Goal: Book appointment/travel/reservation

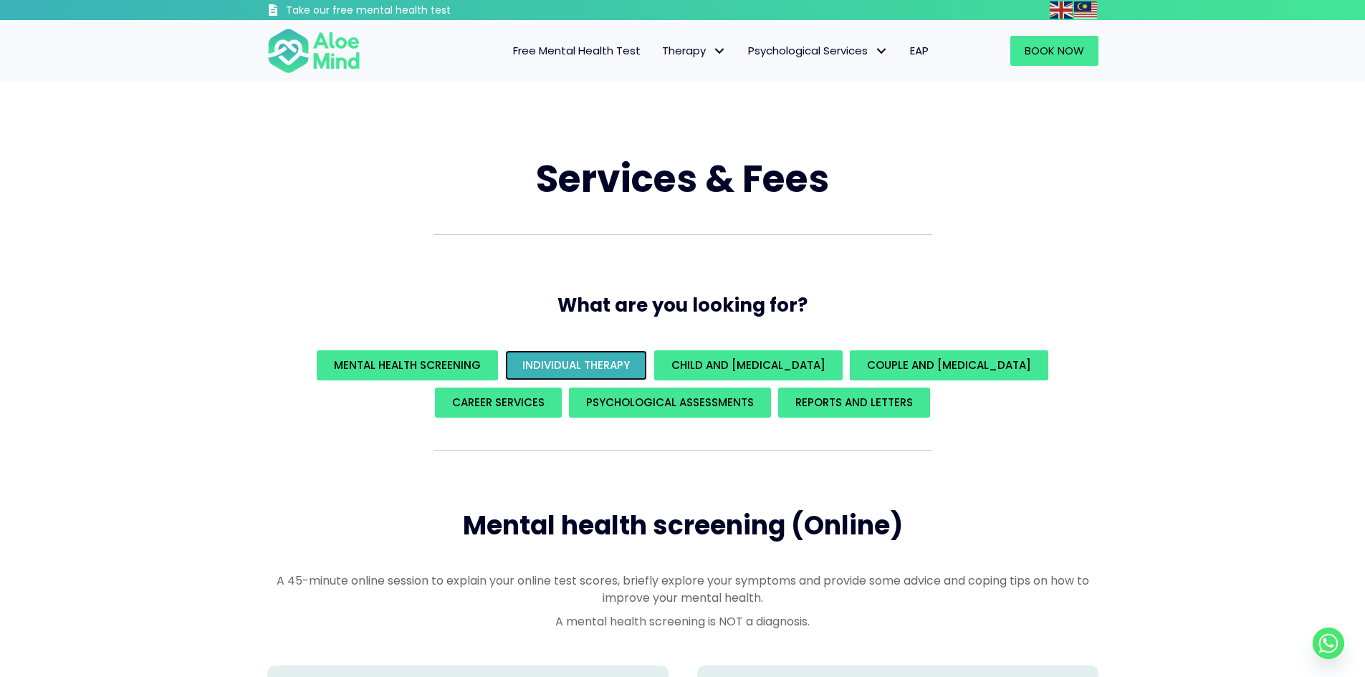
click at [571, 360] on span "Individual Therapy" at bounding box center [576, 365] width 108 height 15
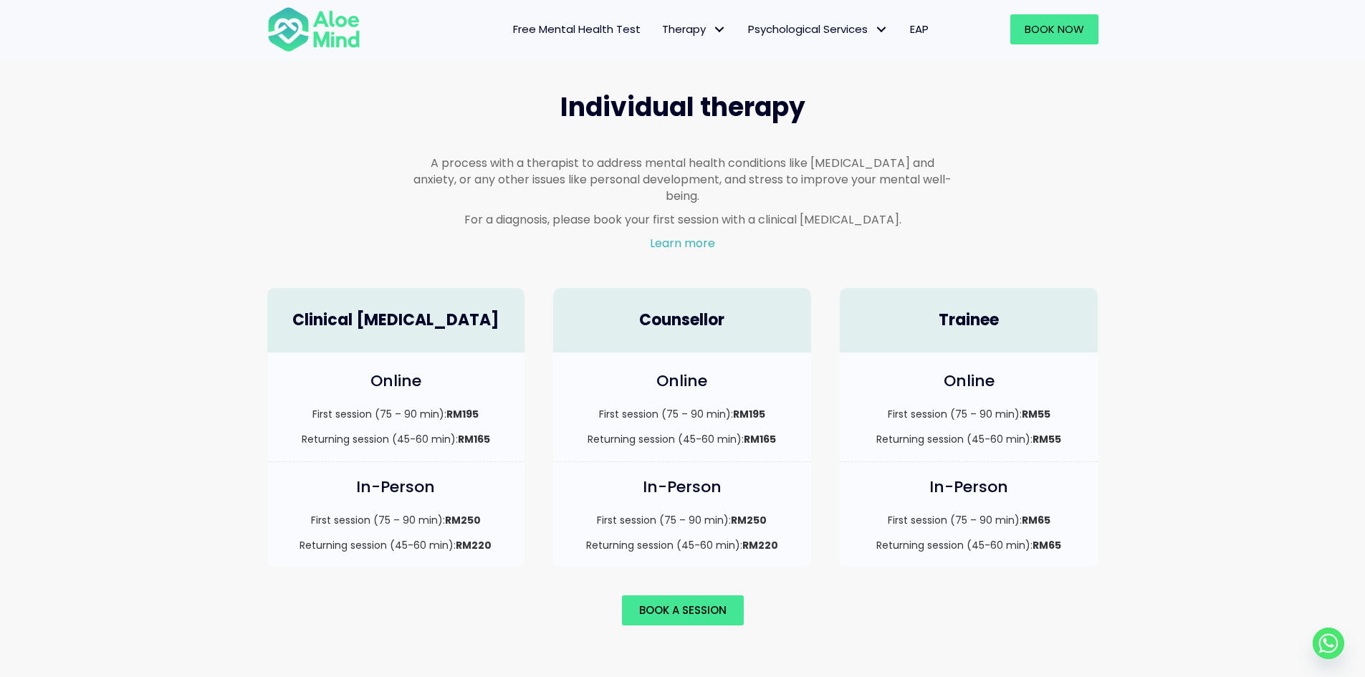
scroll to position [839, 0]
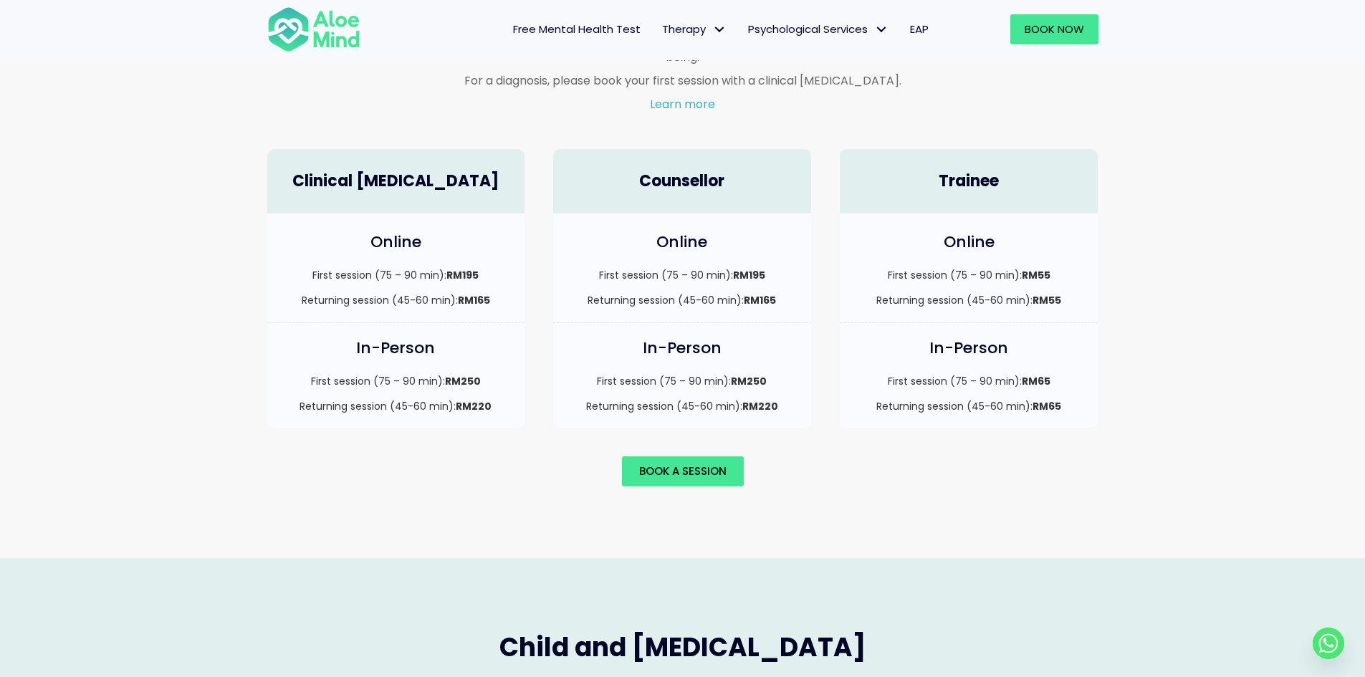
scroll to position [983, 0]
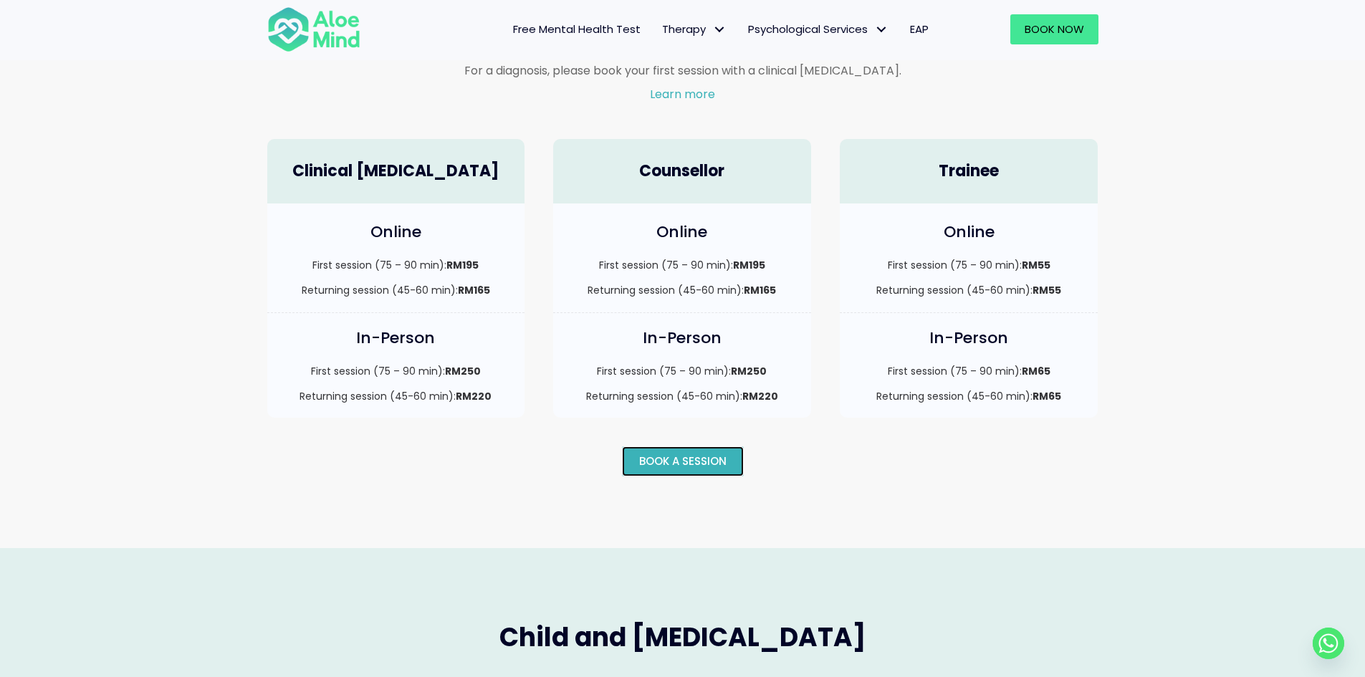
click at [689, 454] on span "Book a session" at bounding box center [682, 461] width 87 height 15
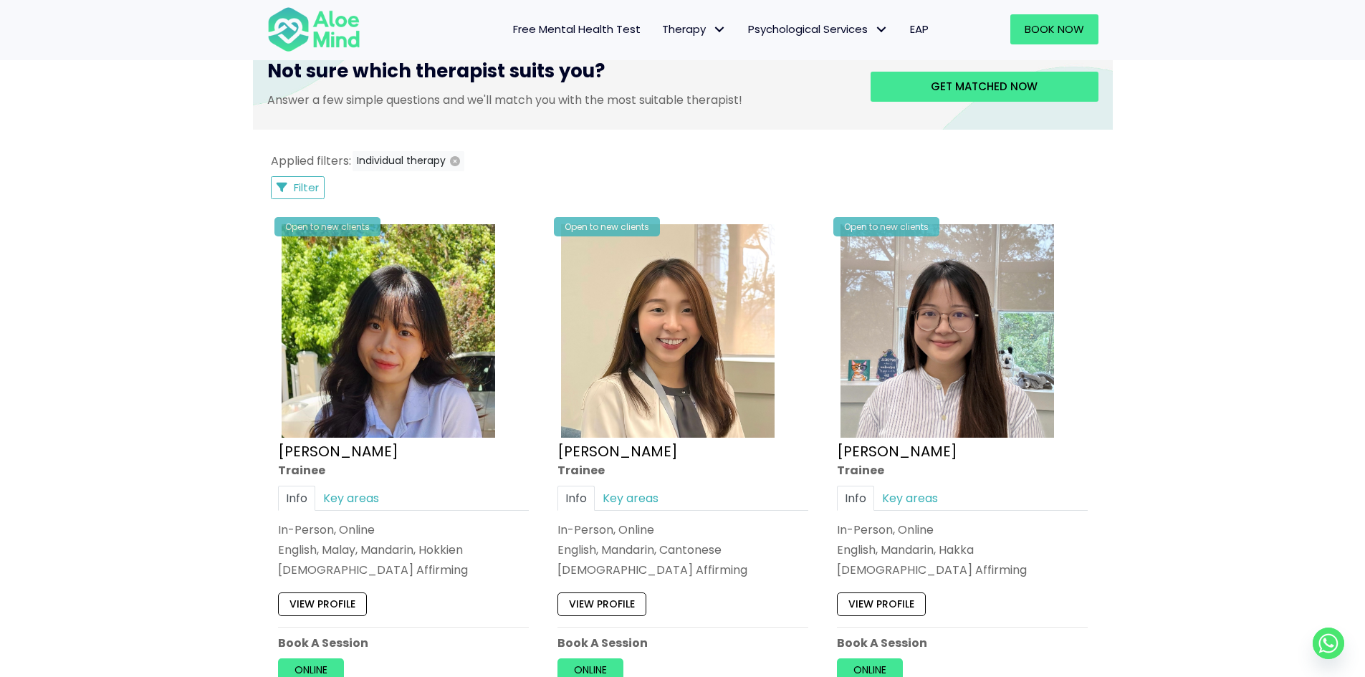
scroll to position [645, 0]
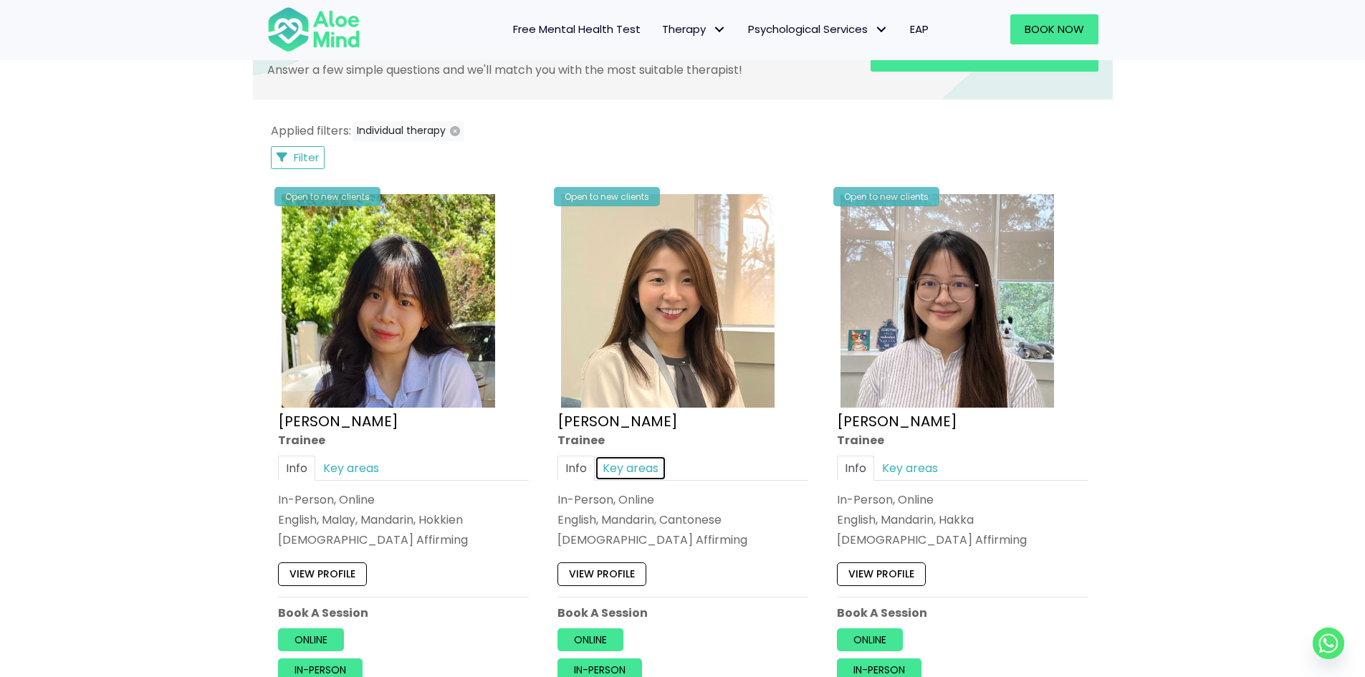
click at [627, 474] on link "Key areas" at bounding box center [631, 468] width 72 height 25
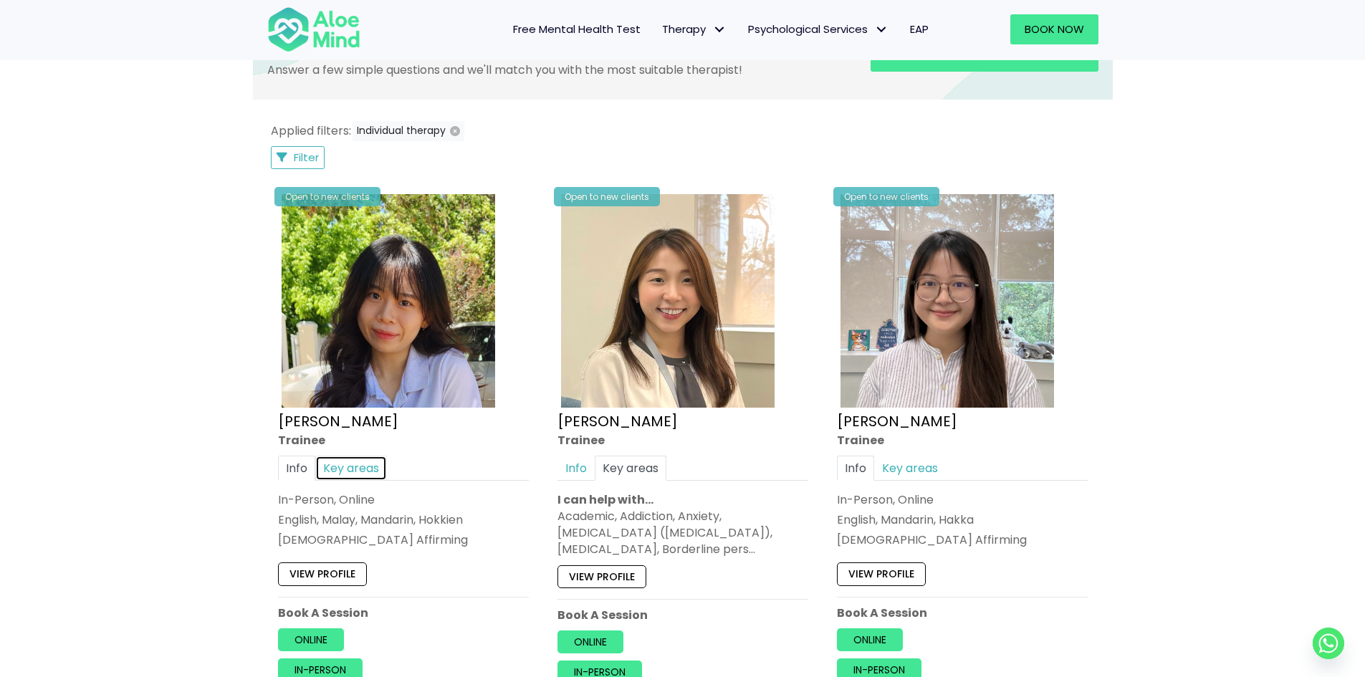
click at [373, 466] on link "Key areas" at bounding box center [351, 468] width 72 height 25
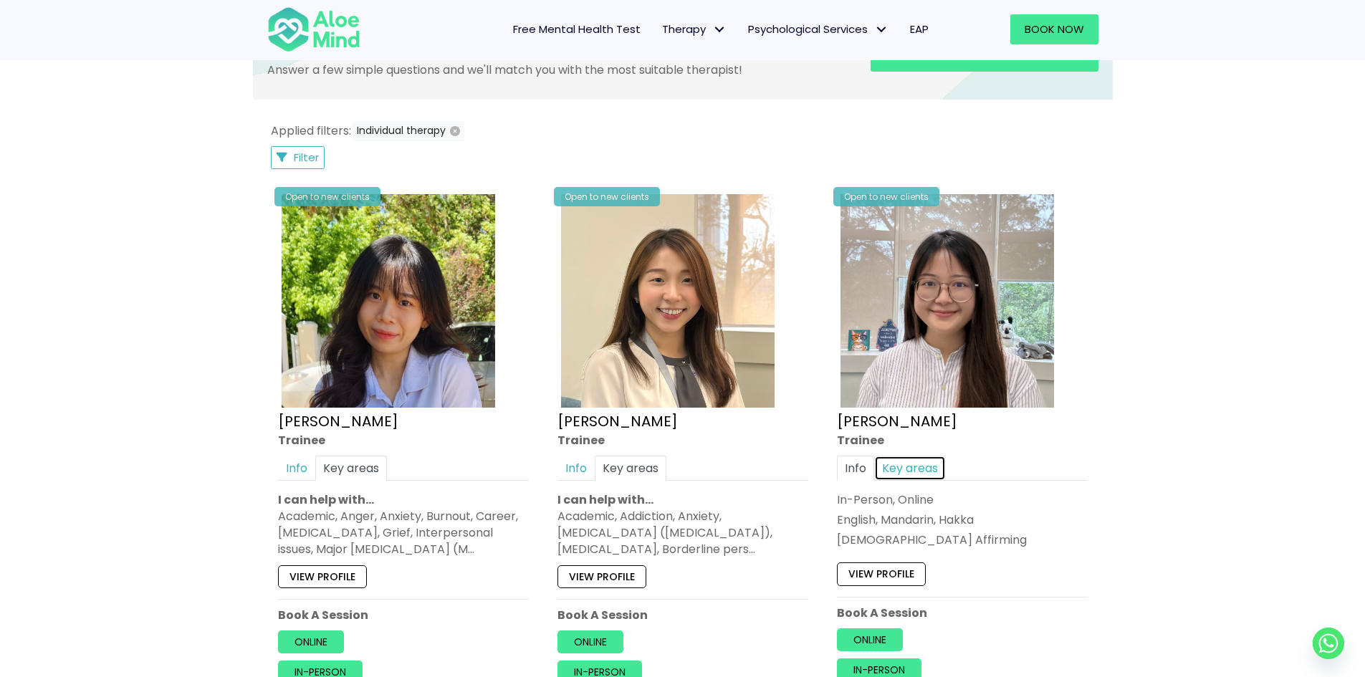
click at [928, 468] on link "Key areas" at bounding box center [910, 468] width 72 height 25
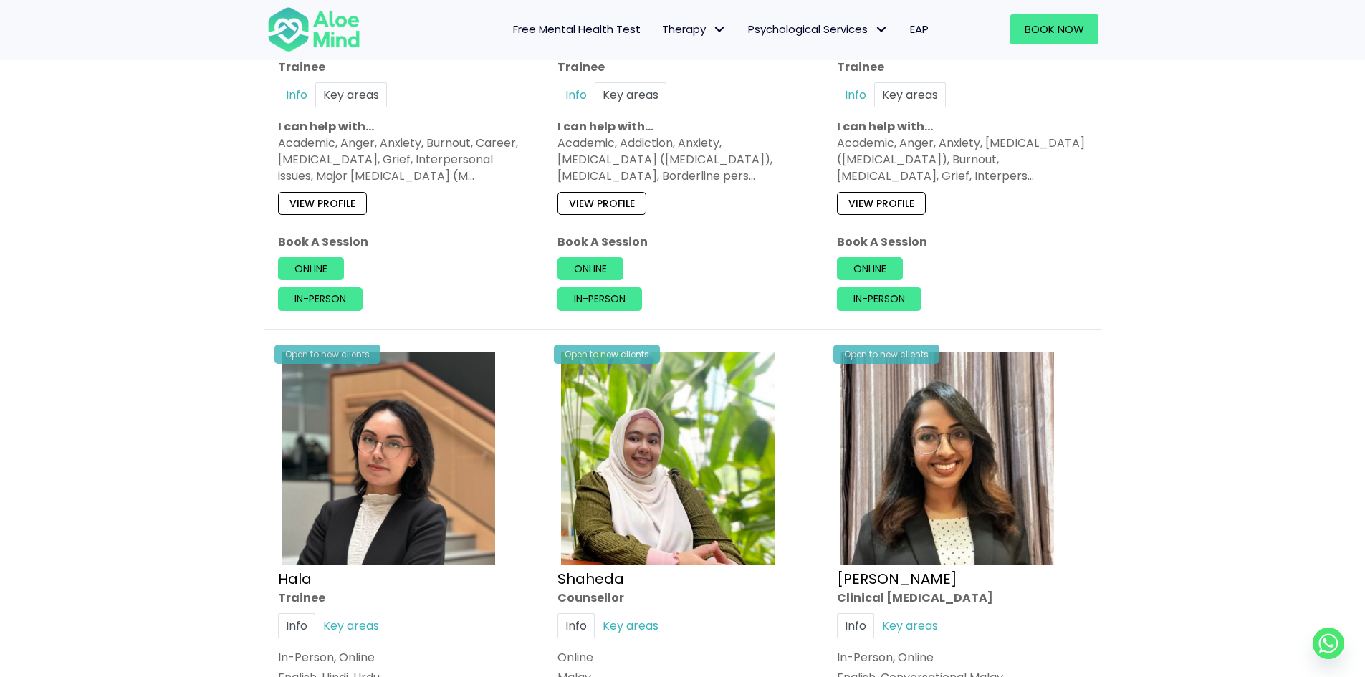
scroll to position [1218, 0]
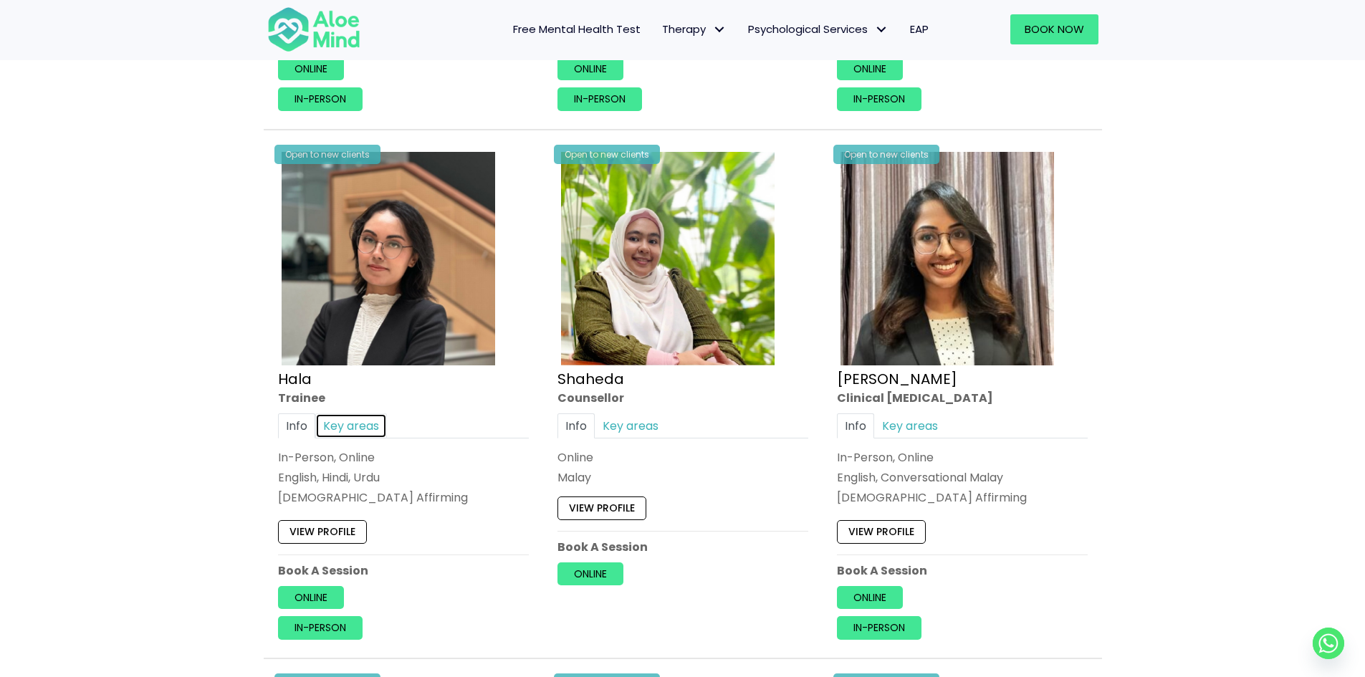
click at [342, 427] on link "Key areas" at bounding box center [351, 426] width 72 height 25
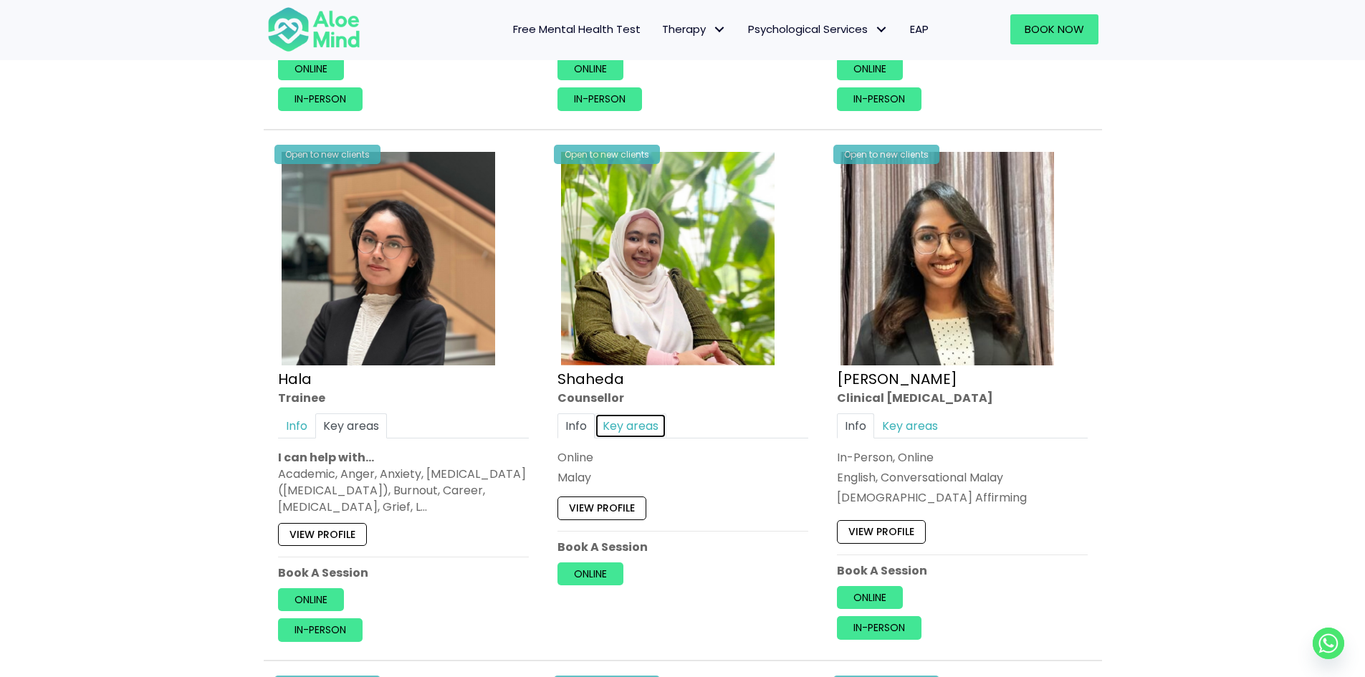
click at [630, 419] on link "Key areas" at bounding box center [631, 426] width 72 height 25
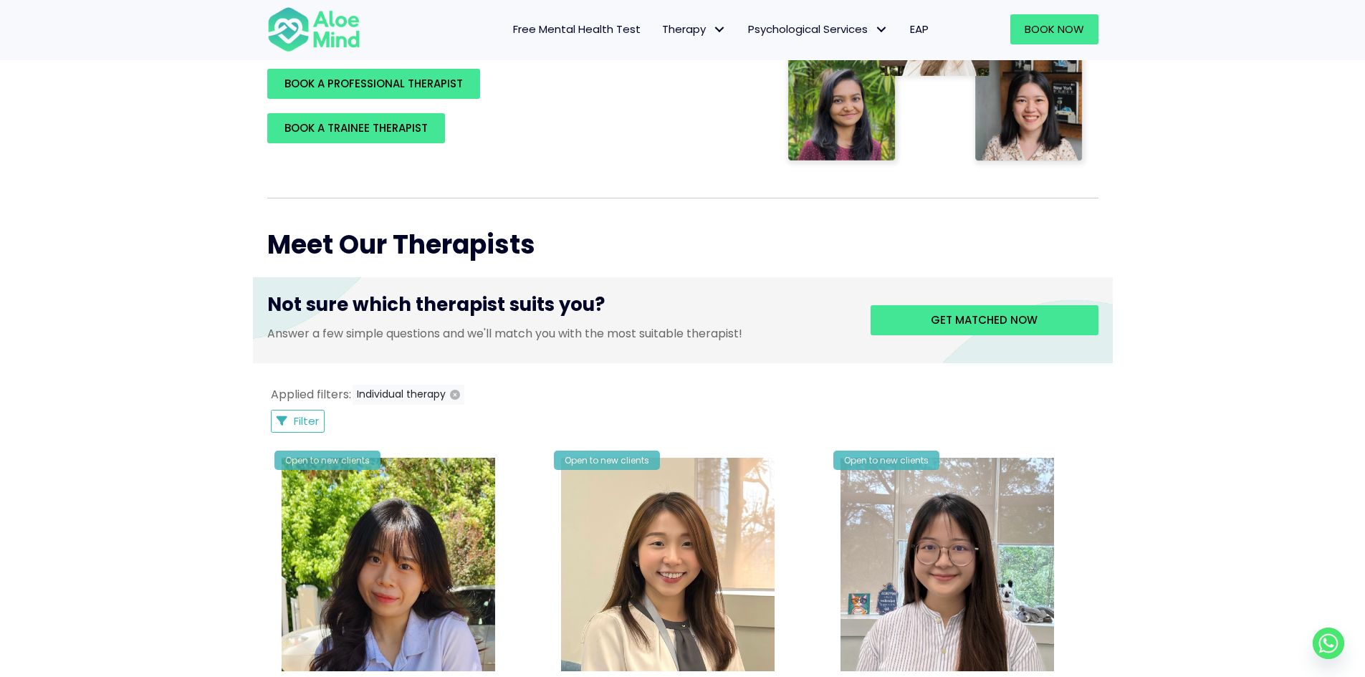
scroll to position [287, 0]
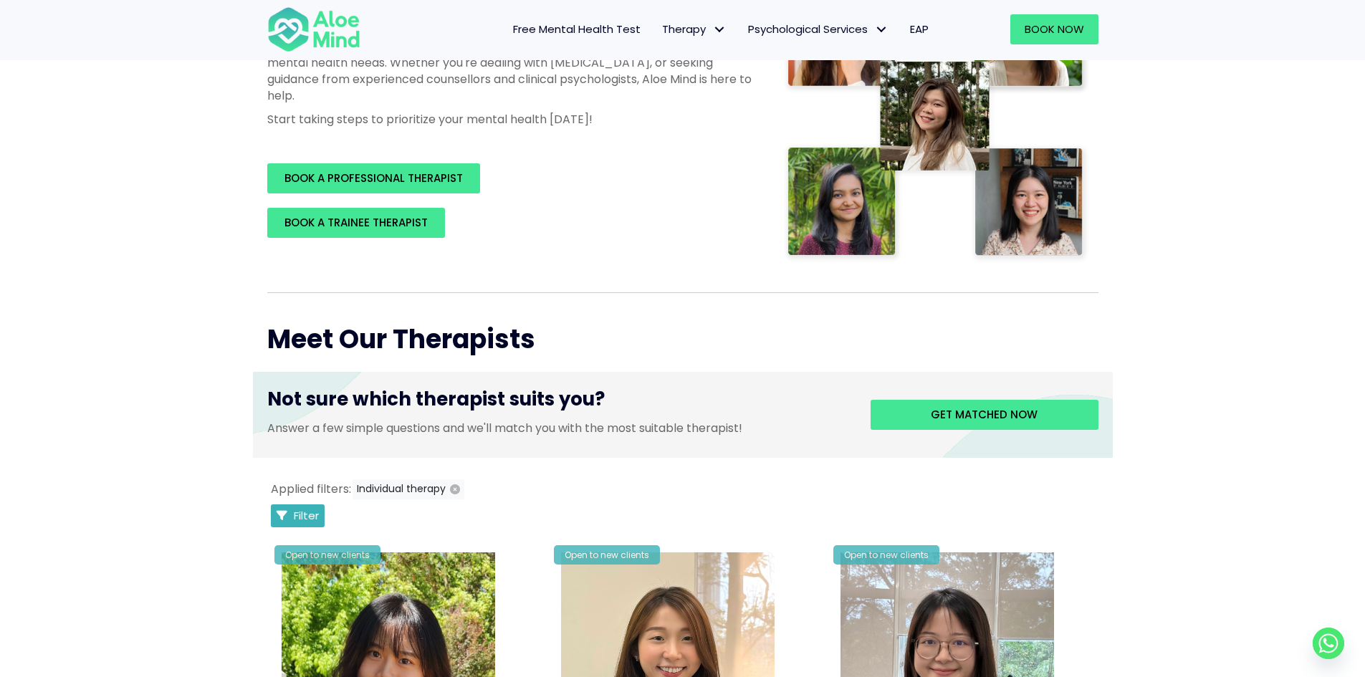
click at [286, 507] on button "Filter" at bounding box center [298, 516] width 54 height 23
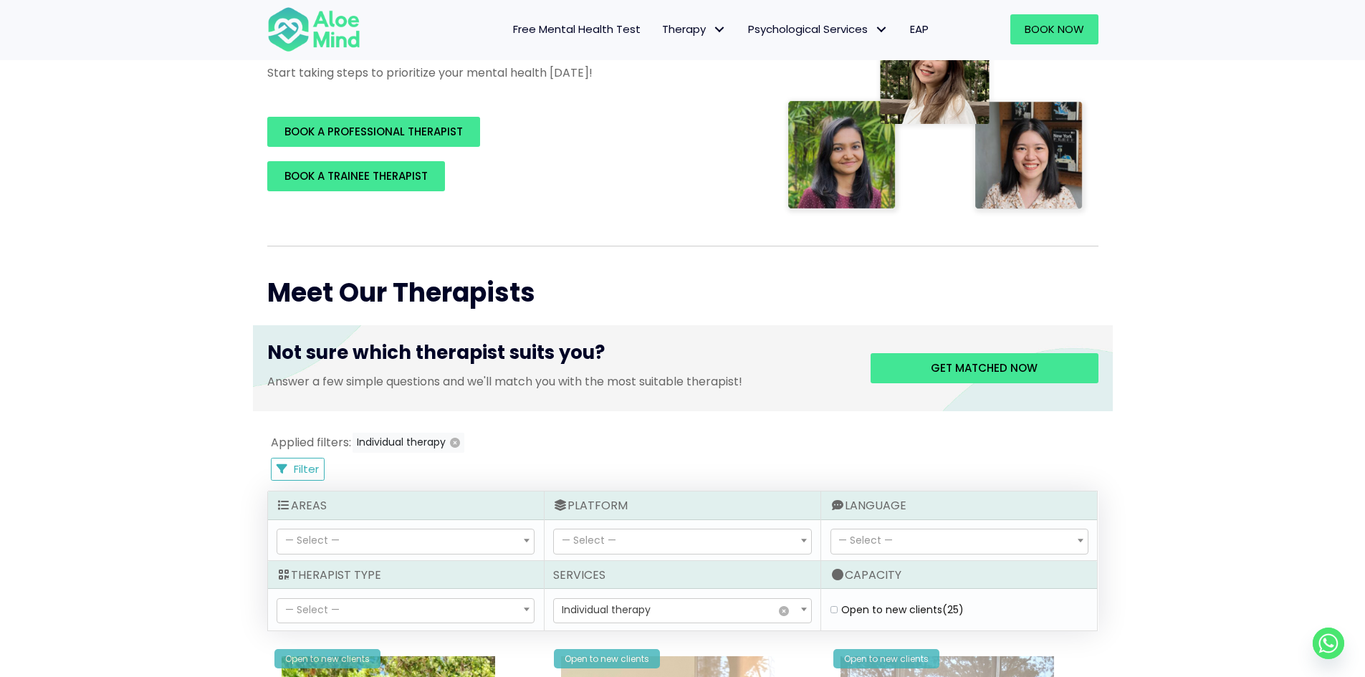
scroll to position [430, 0]
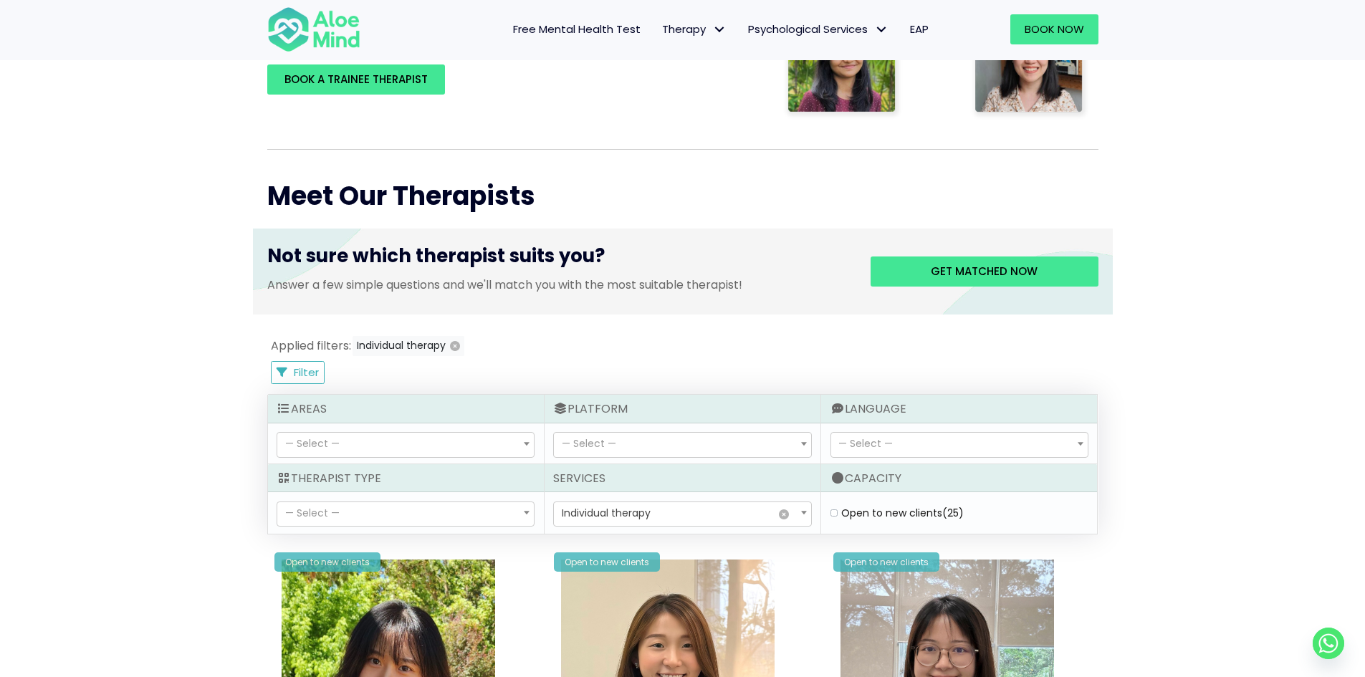
click at [488, 447] on span "— Select —" at bounding box center [405, 445] width 257 height 24
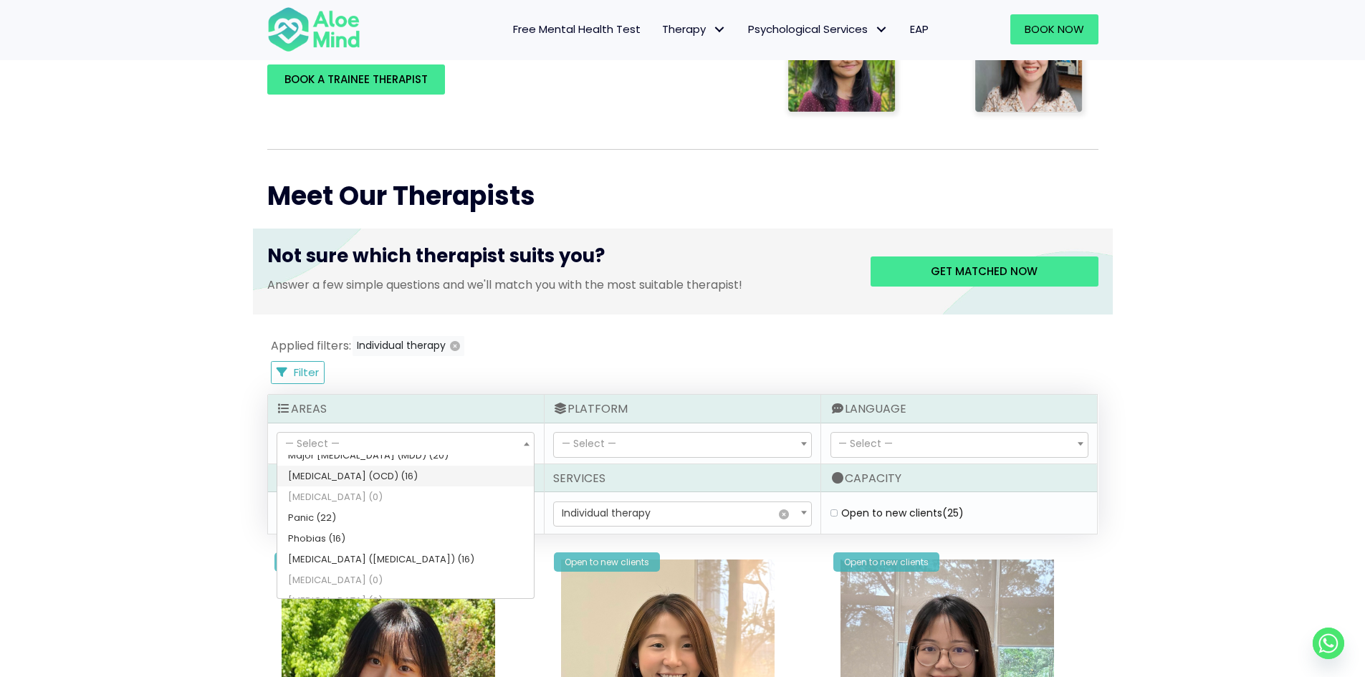
scroll to position [499, 0]
select select "64"
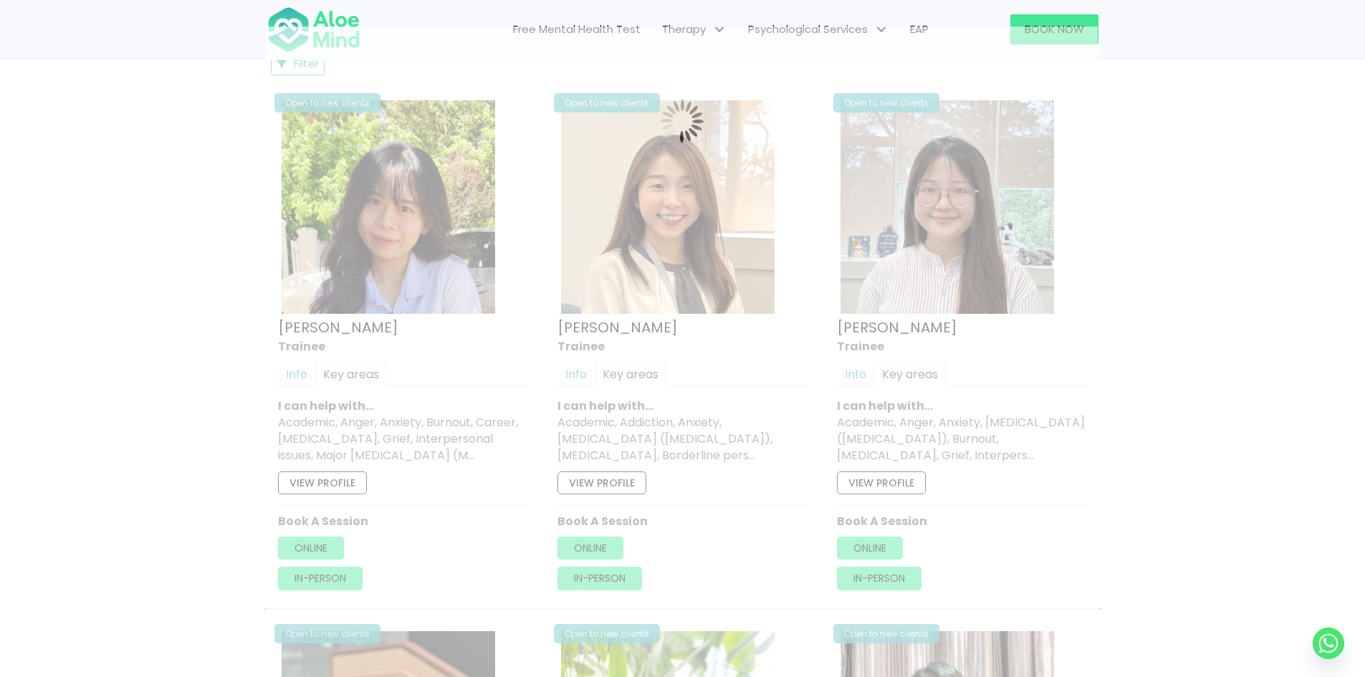
scroll to position [766, 0]
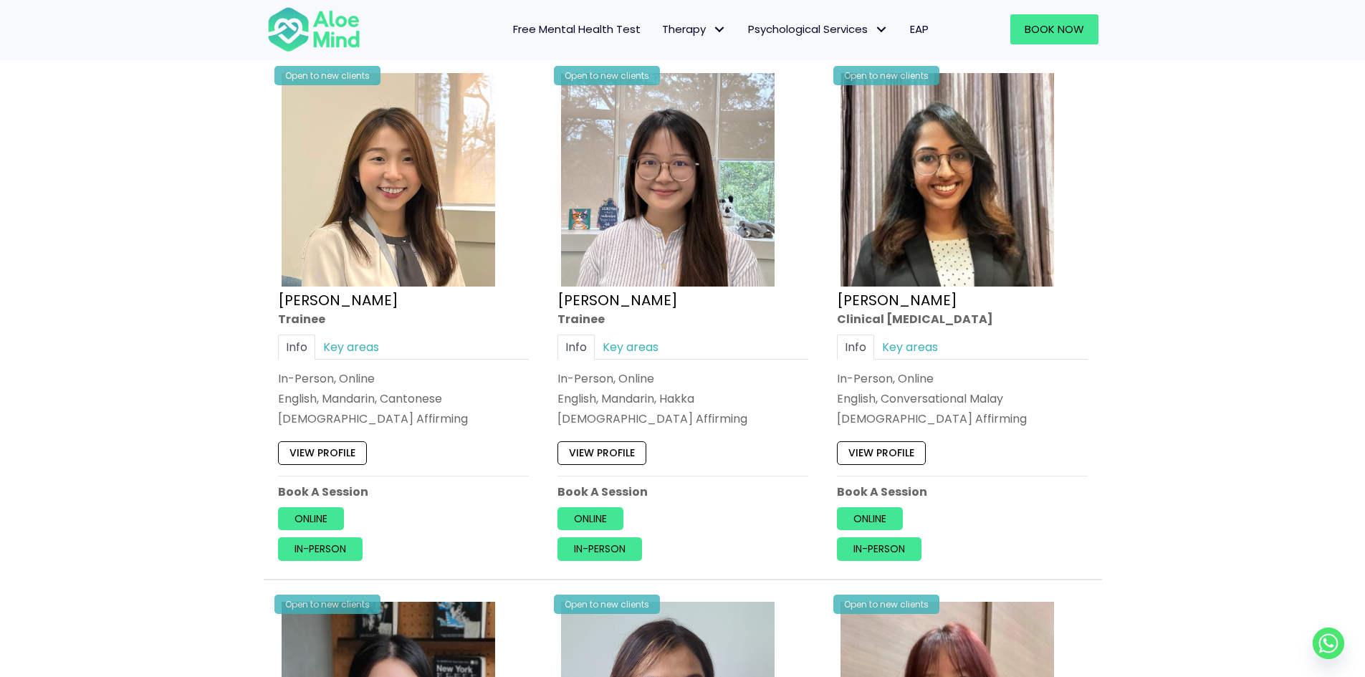
scroll to position [479, 0]
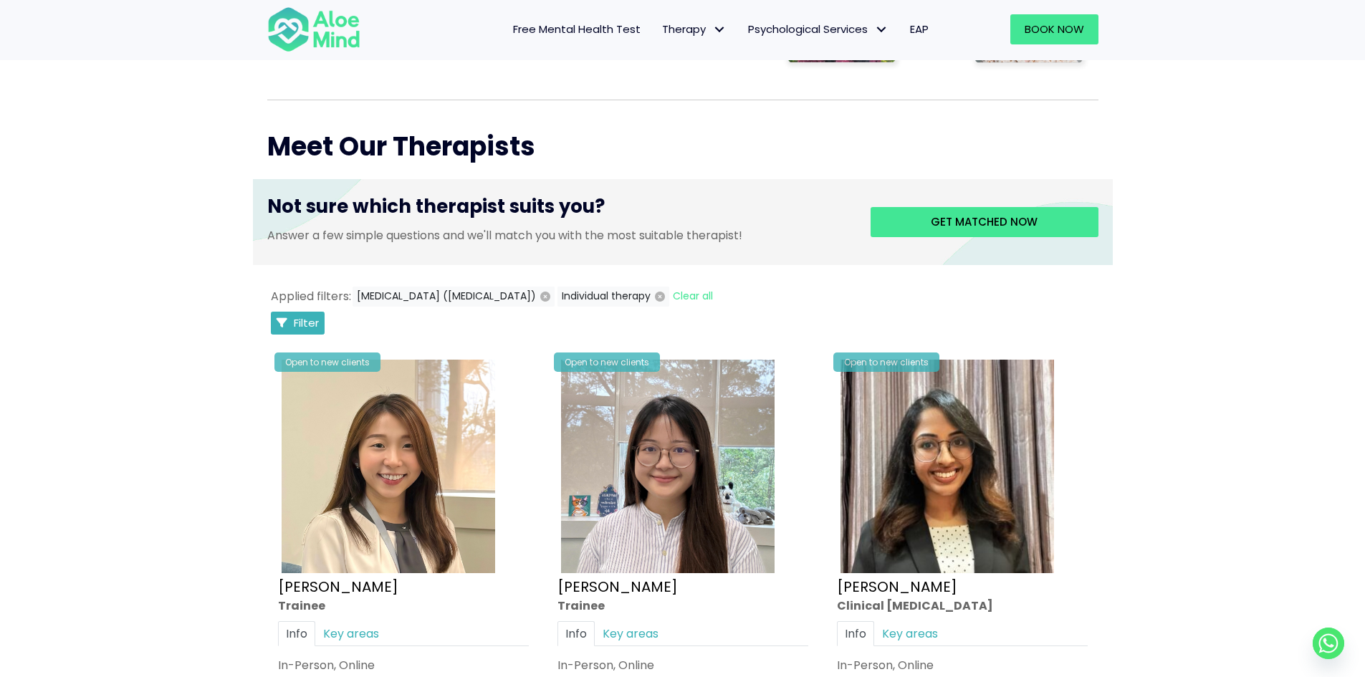
click at [312, 321] on span "Filter" at bounding box center [306, 322] width 25 height 15
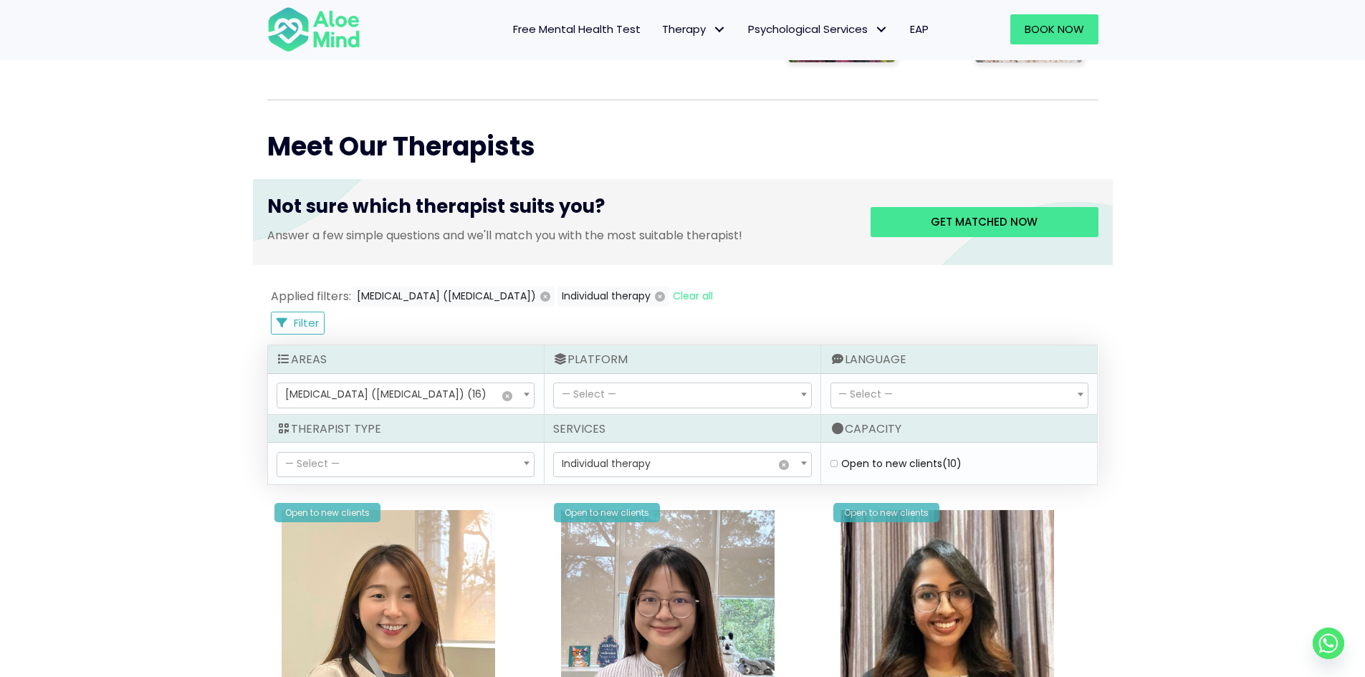
click at [844, 393] on span "— Select —" at bounding box center [866, 394] width 54 height 14
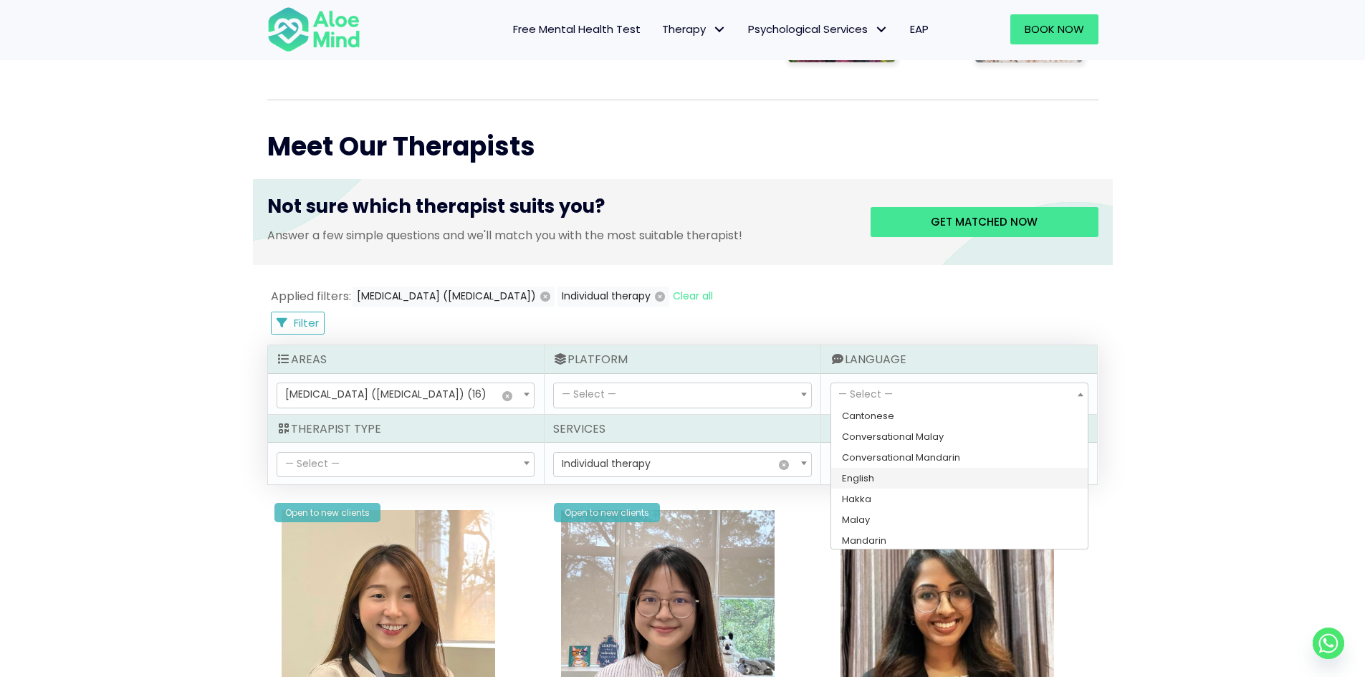
scroll to position [2, 0]
select select "183"
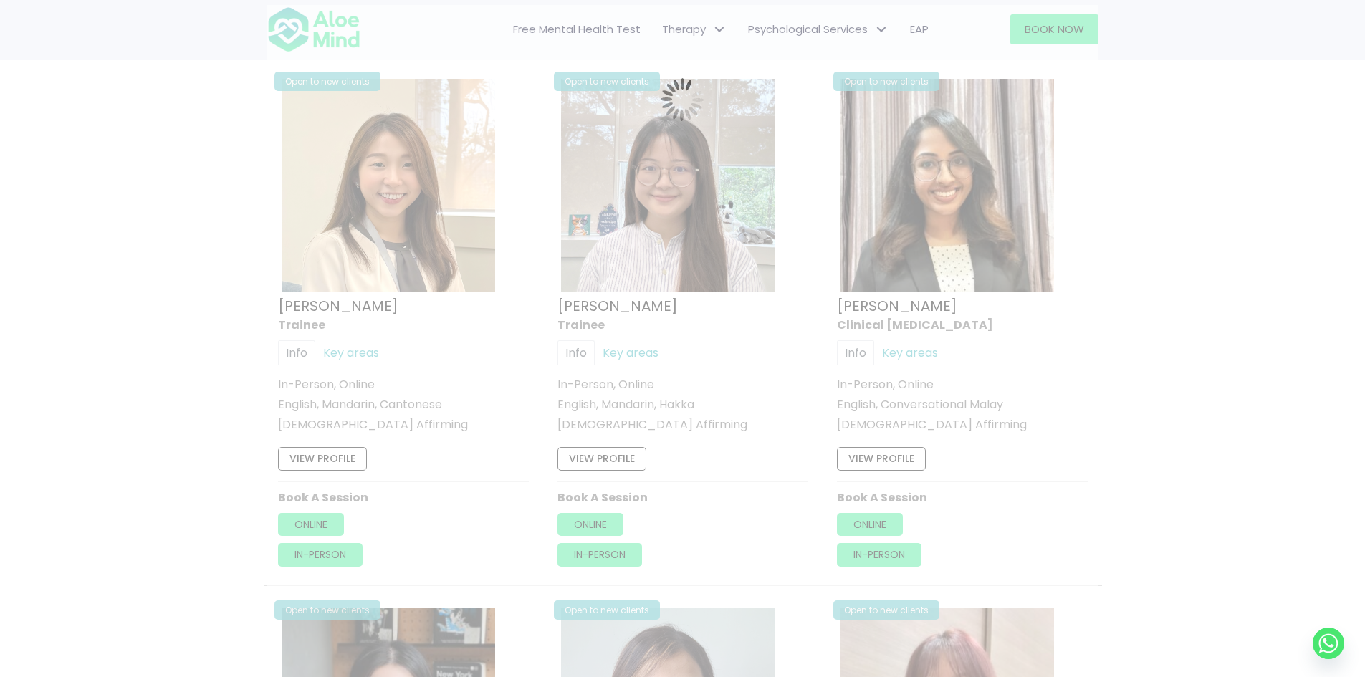
scroll to position [766, 0]
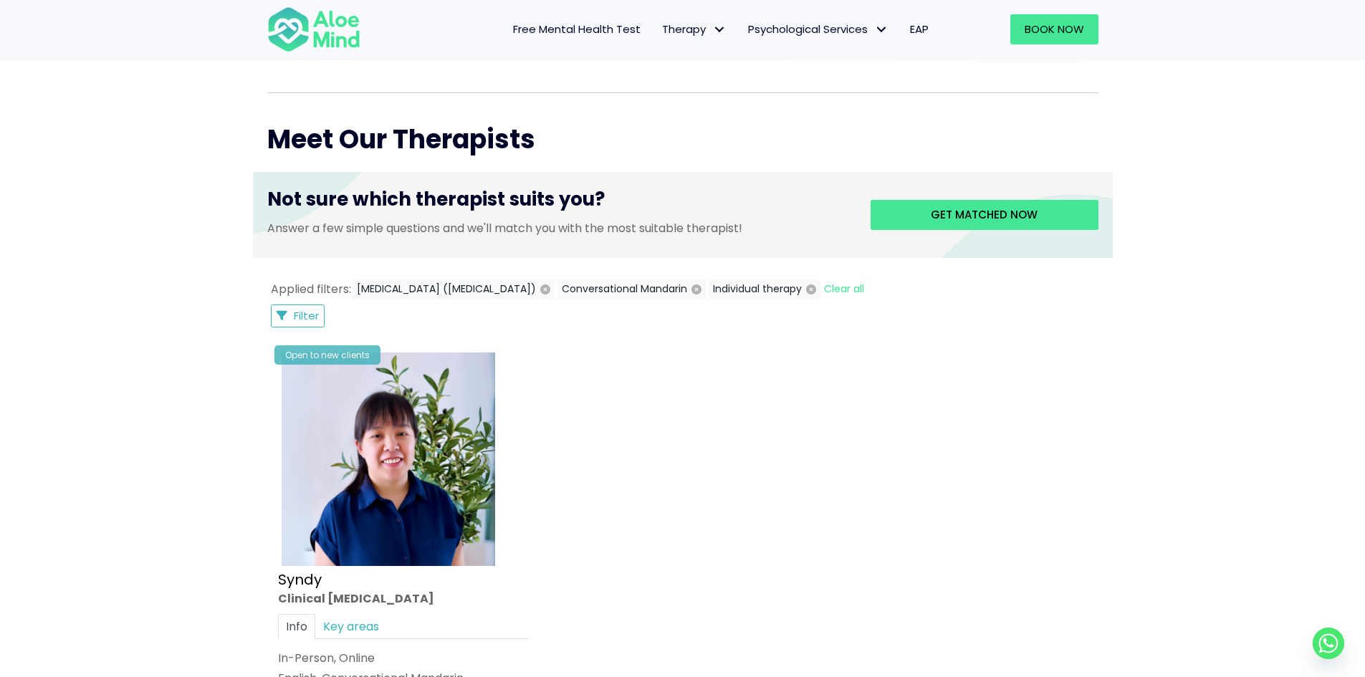
scroll to position [479, 0]
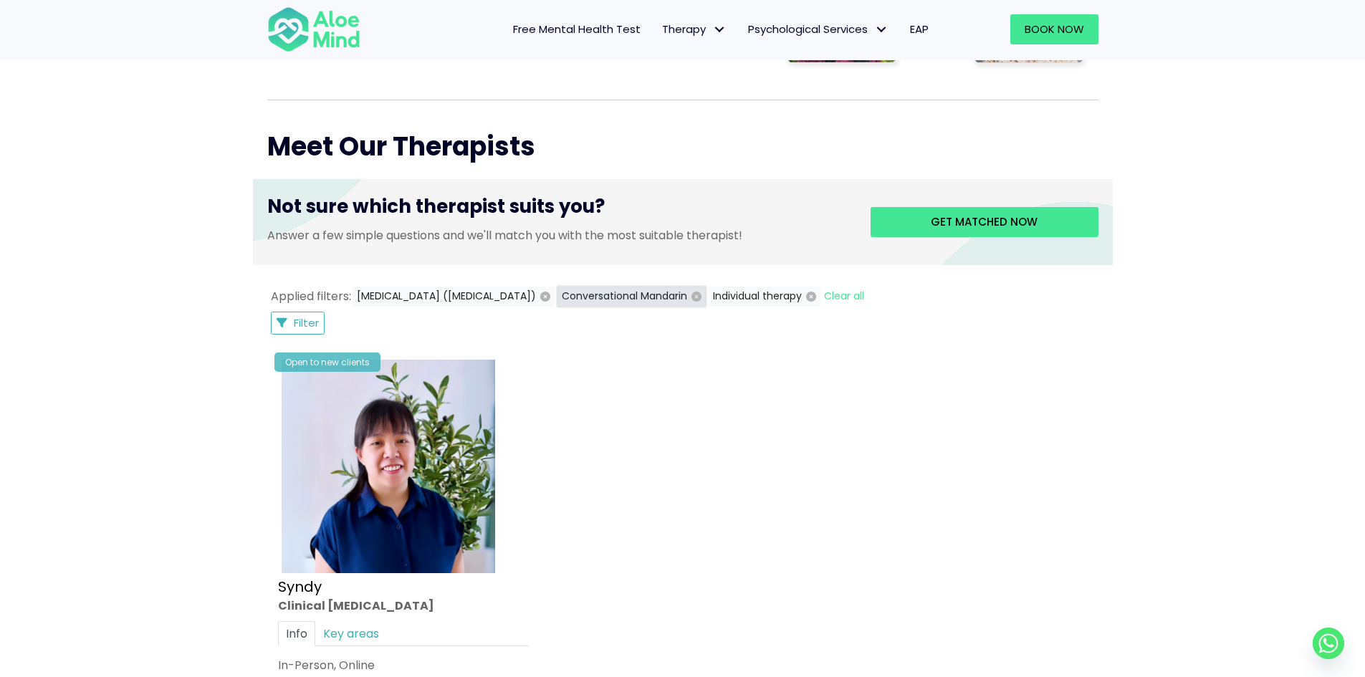
click at [702, 301] on icon "button" at bounding box center [697, 297] width 10 height 10
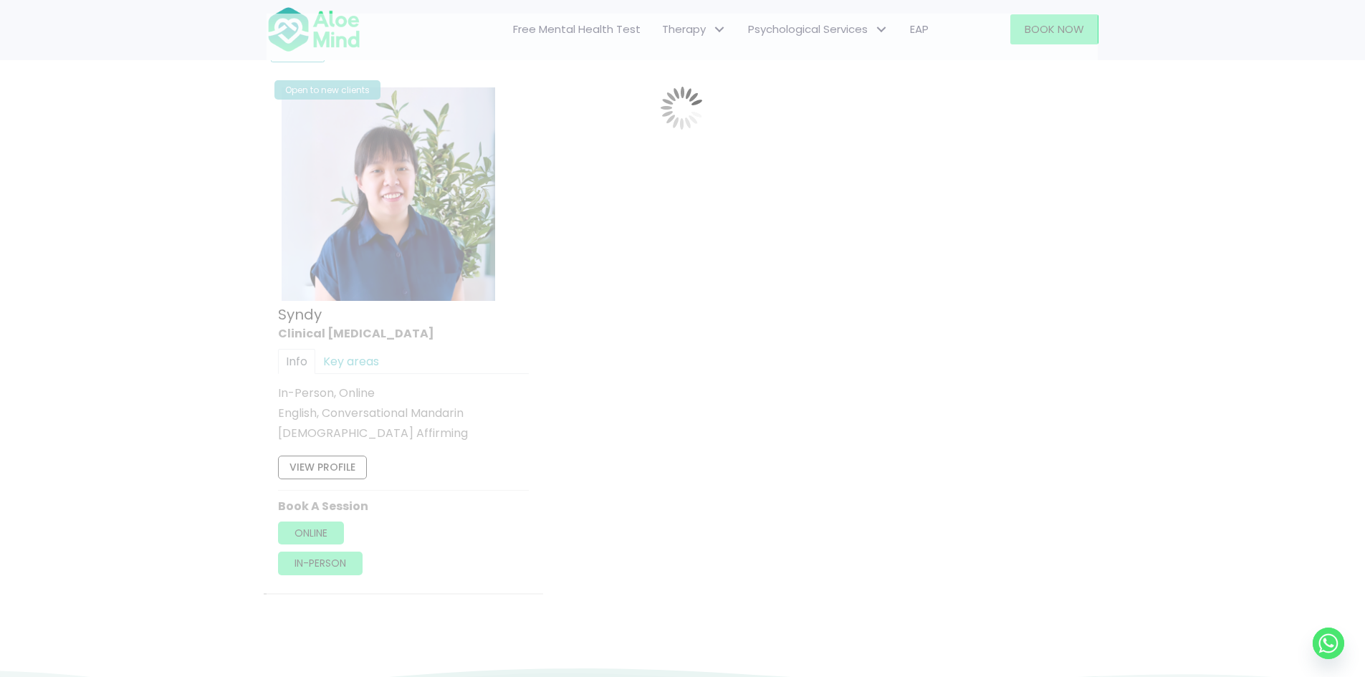
scroll to position [766, 0]
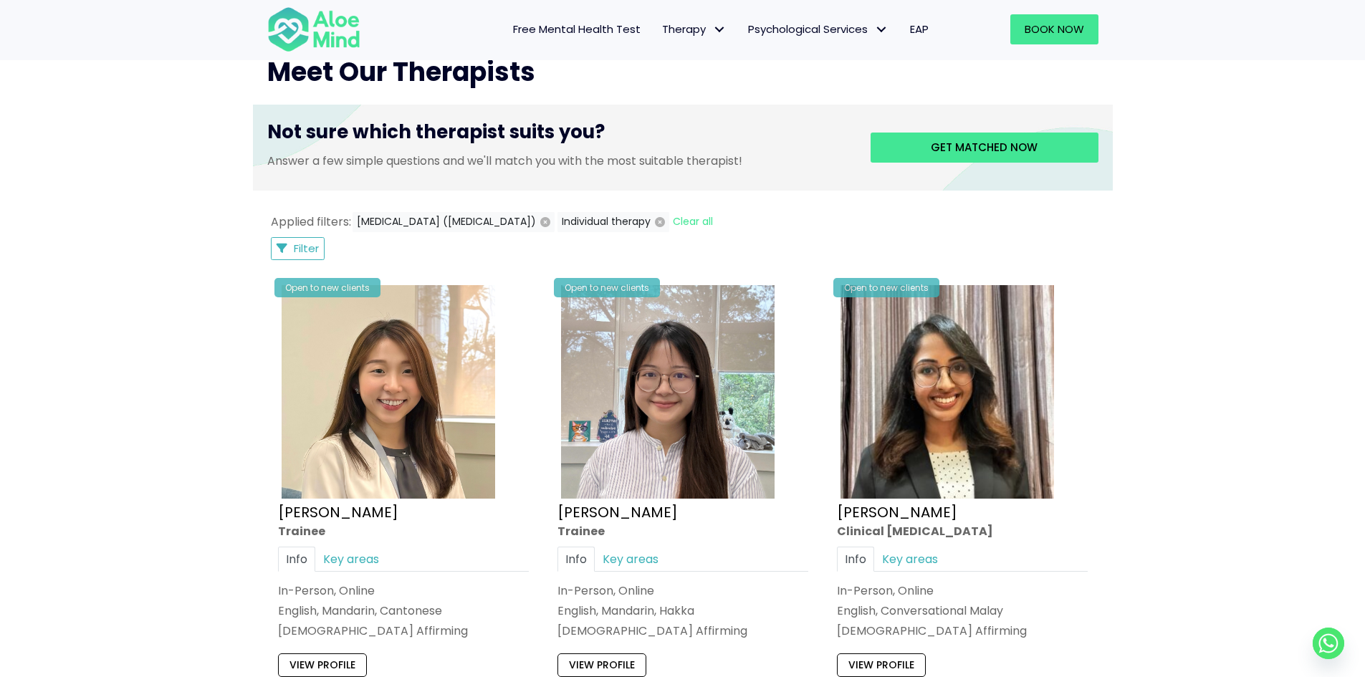
scroll to position [551, 0]
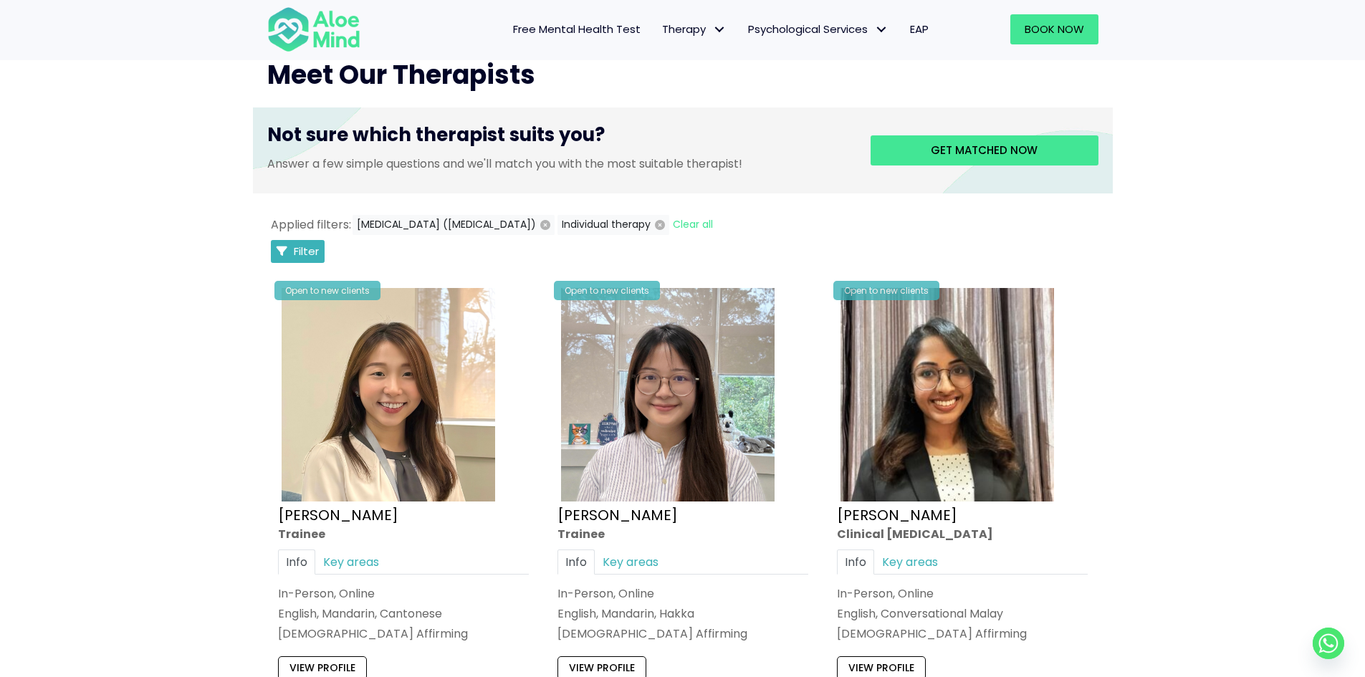
click at [320, 249] on button "Filter" at bounding box center [298, 251] width 54 height 23
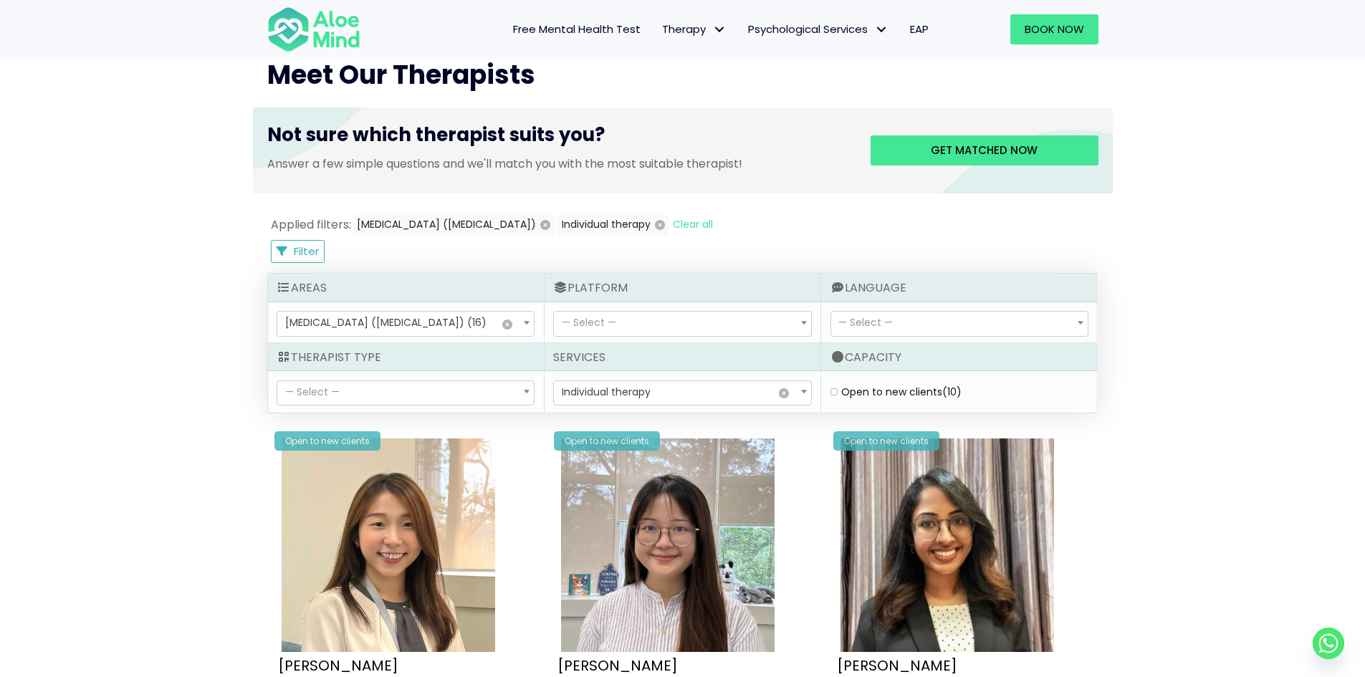
click at [940, 315] on span "— Select —" at bounding box center [959, 324] width 257 height 24
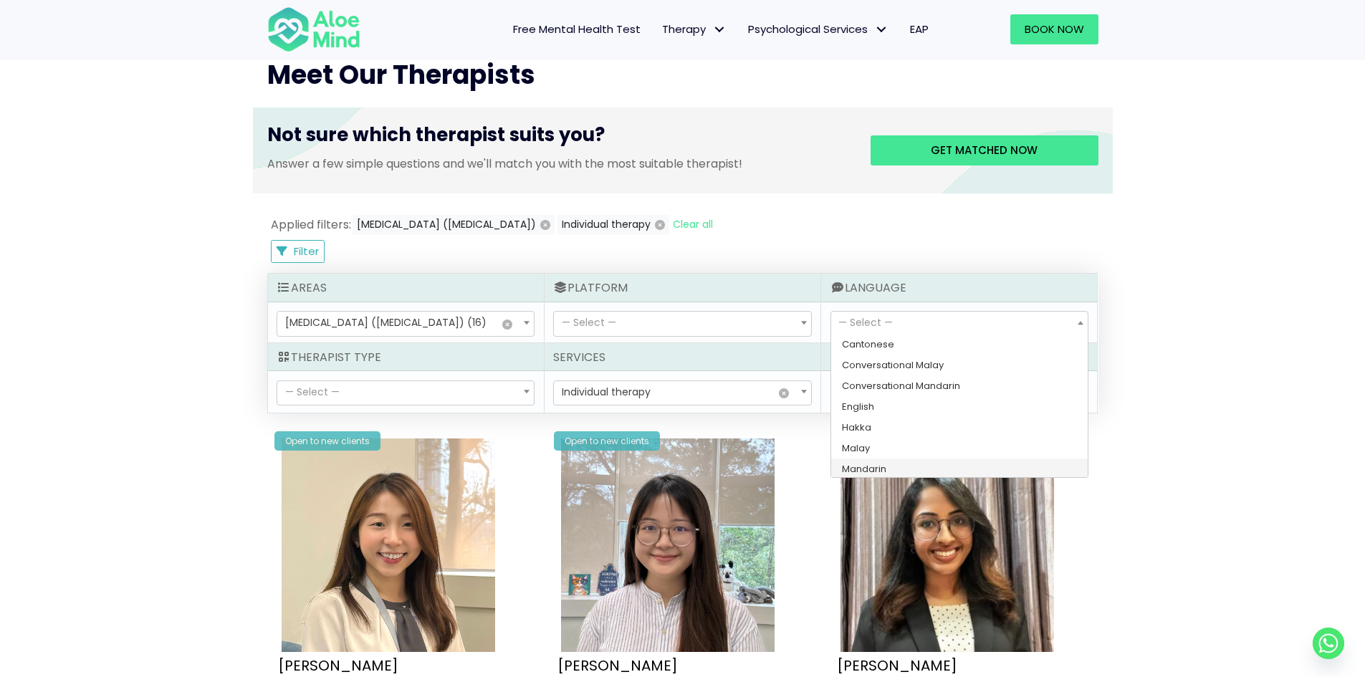
select select "142"
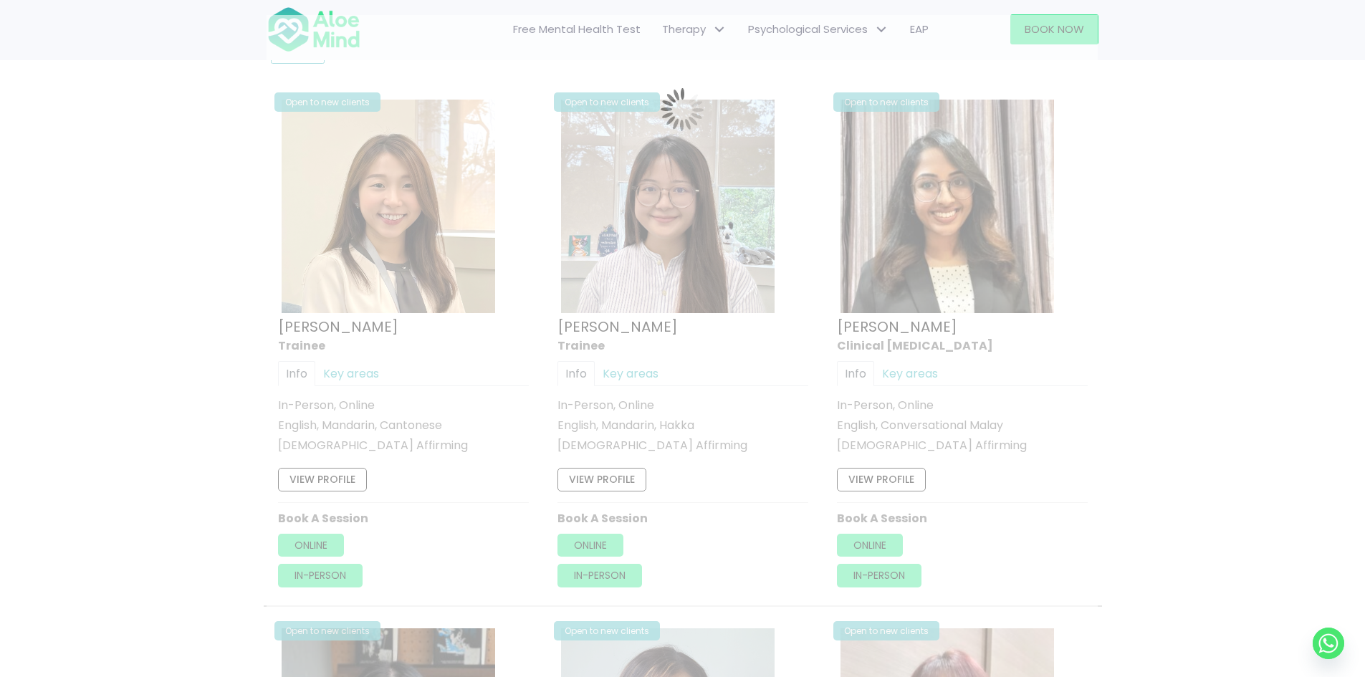
scroll to position [766, 0]
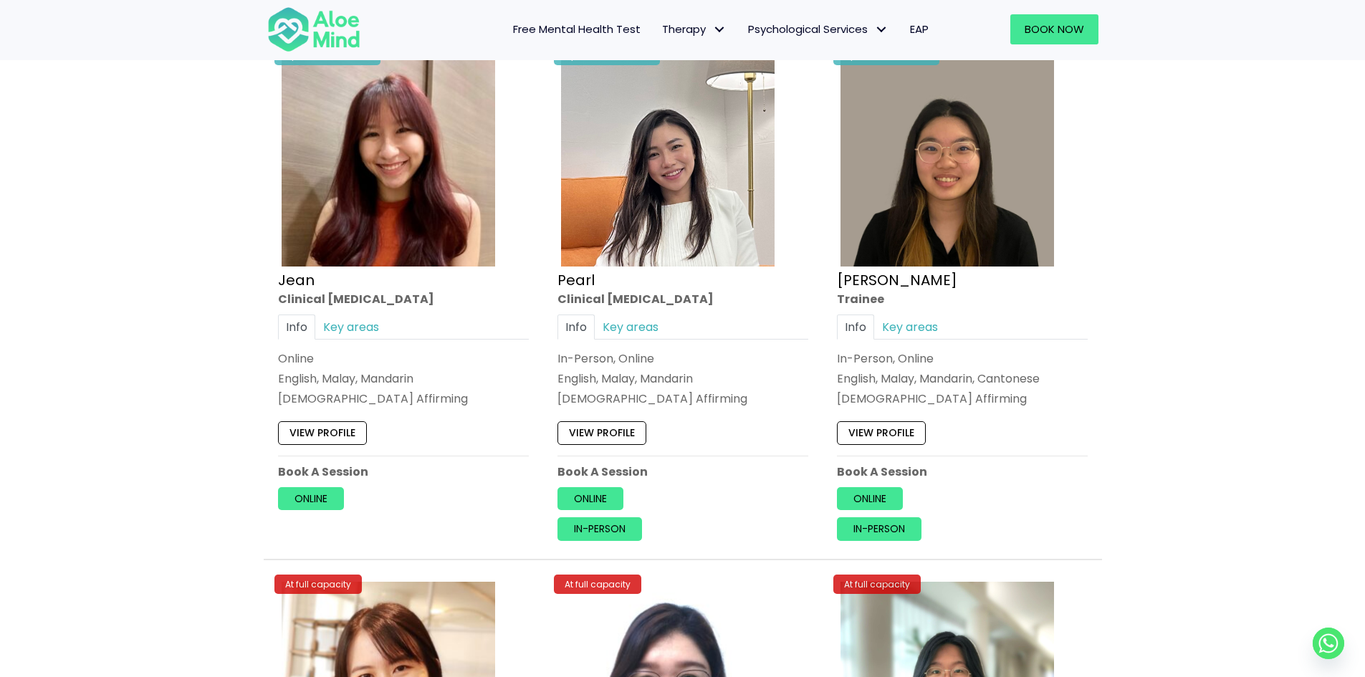
scroll to position [1340, 0]
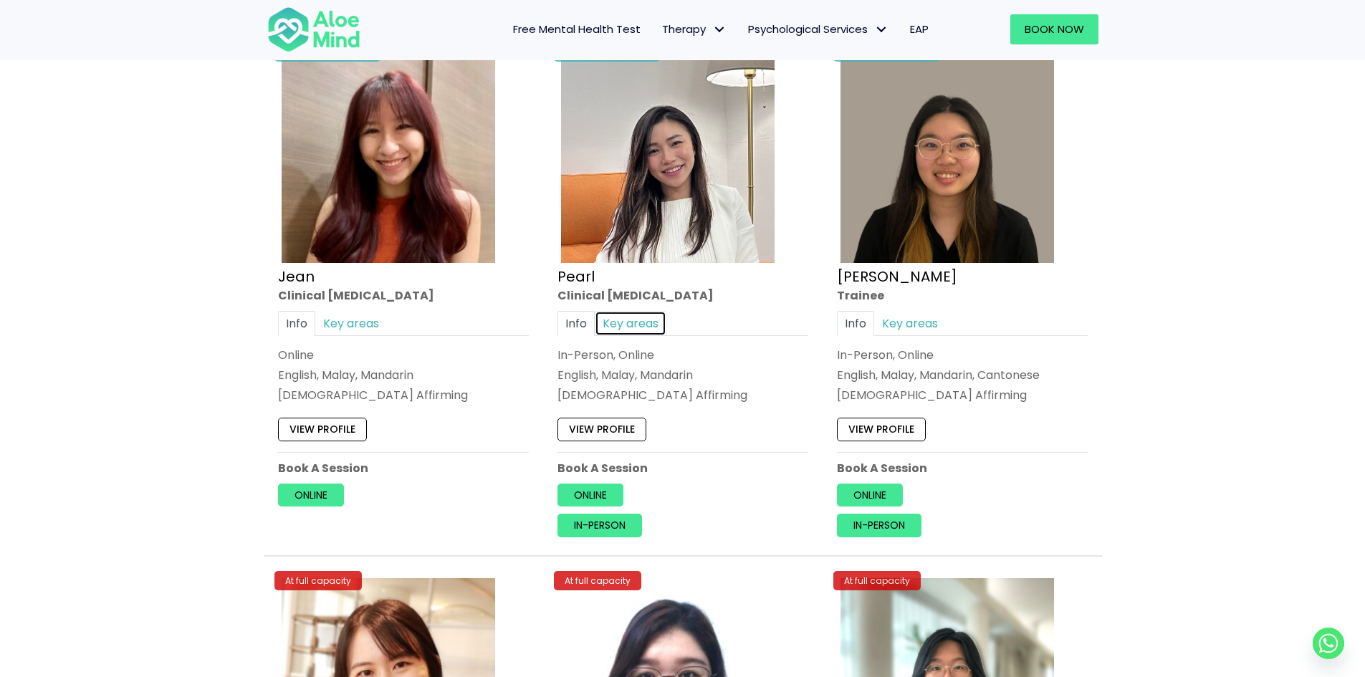
click at [638, 328] on link "Key areas" at bounding box center [631, 323] width 72 height 25
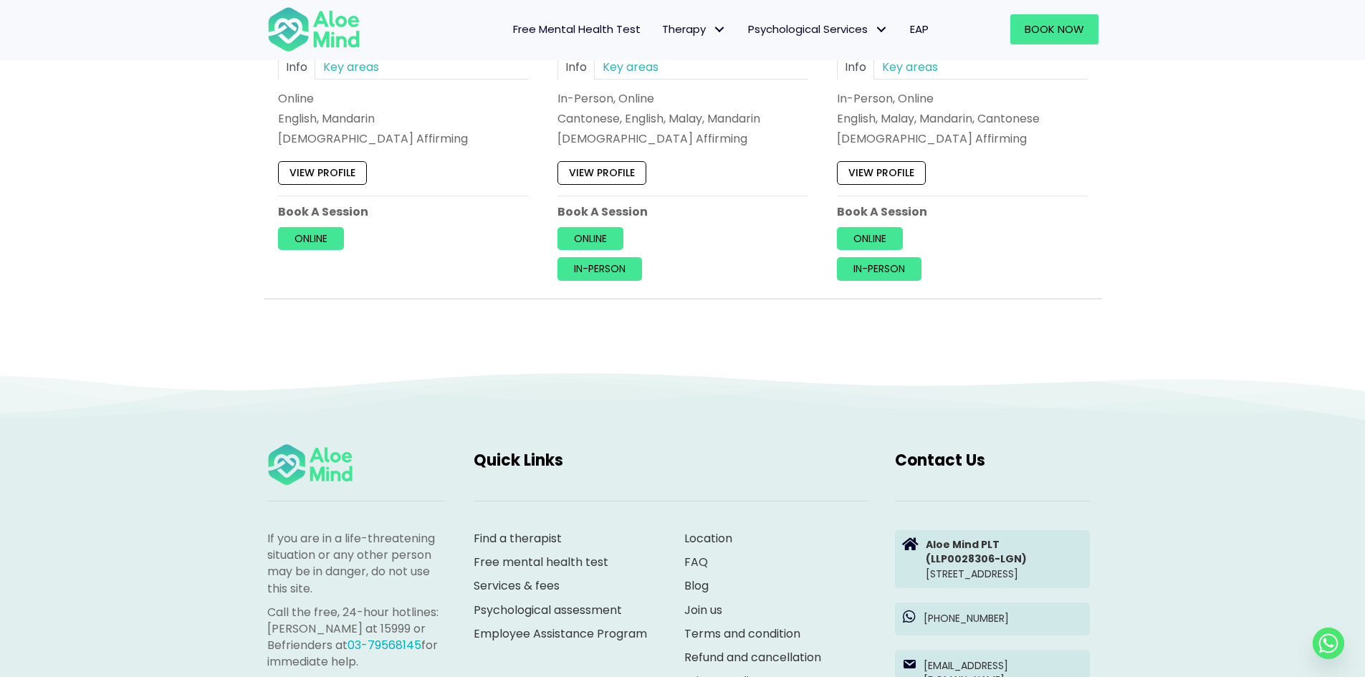
scroll to position [2128, 0]
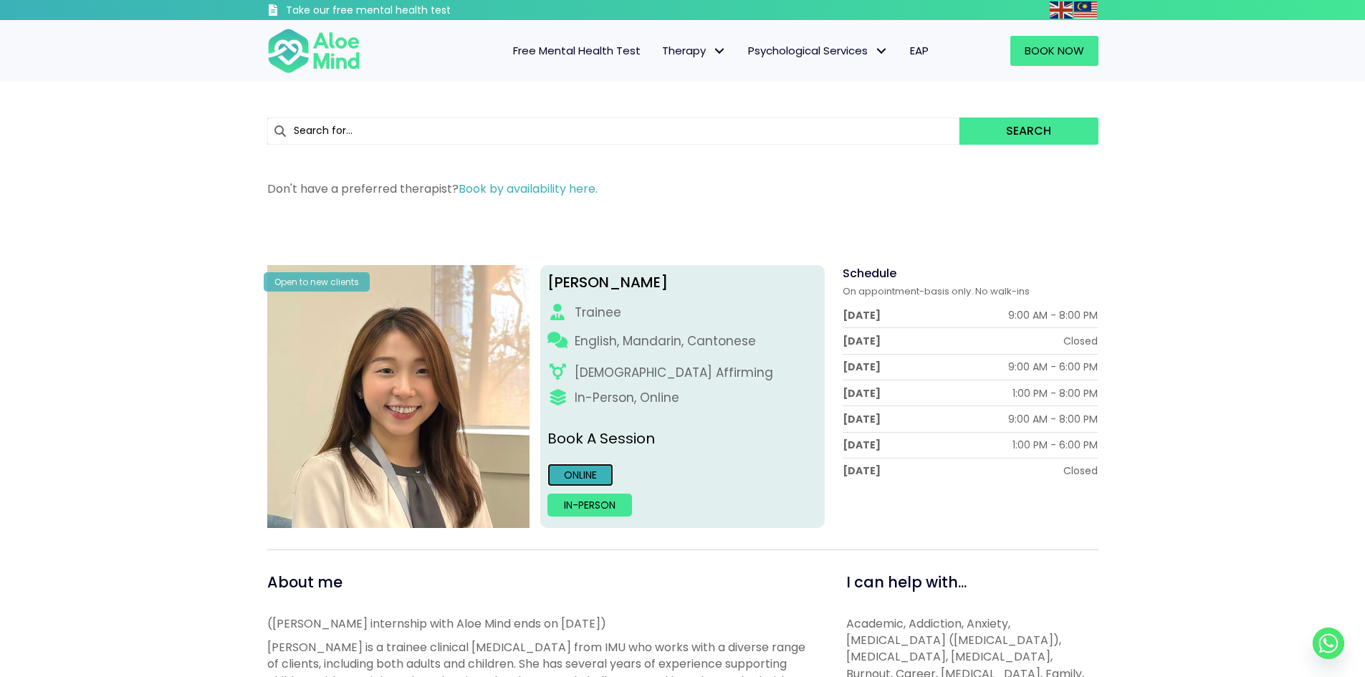
click at [598, 471] on link "Online" at bounding box center [581, 475] width 66 height 23
click at [608, 341] on p "English, Mandarin, Cantonese" at bounding box center [665, 342] width 181 height 18
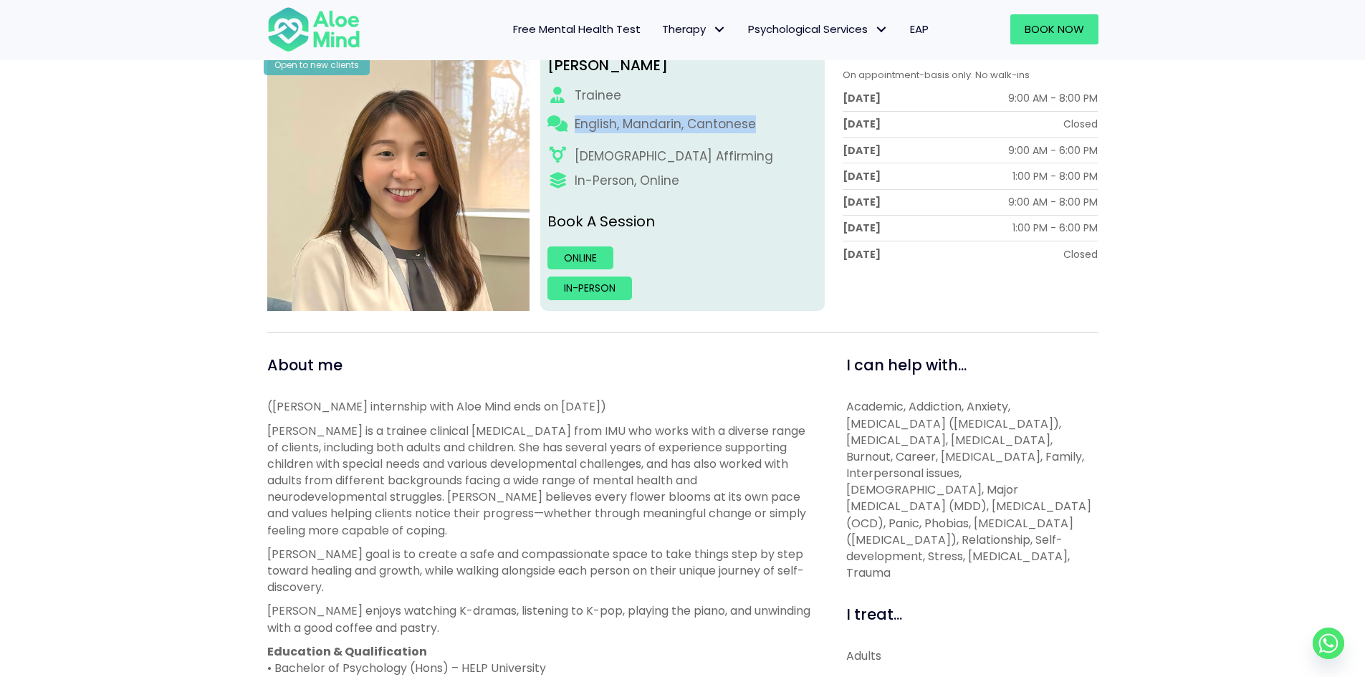
scroll to position [287, 0]
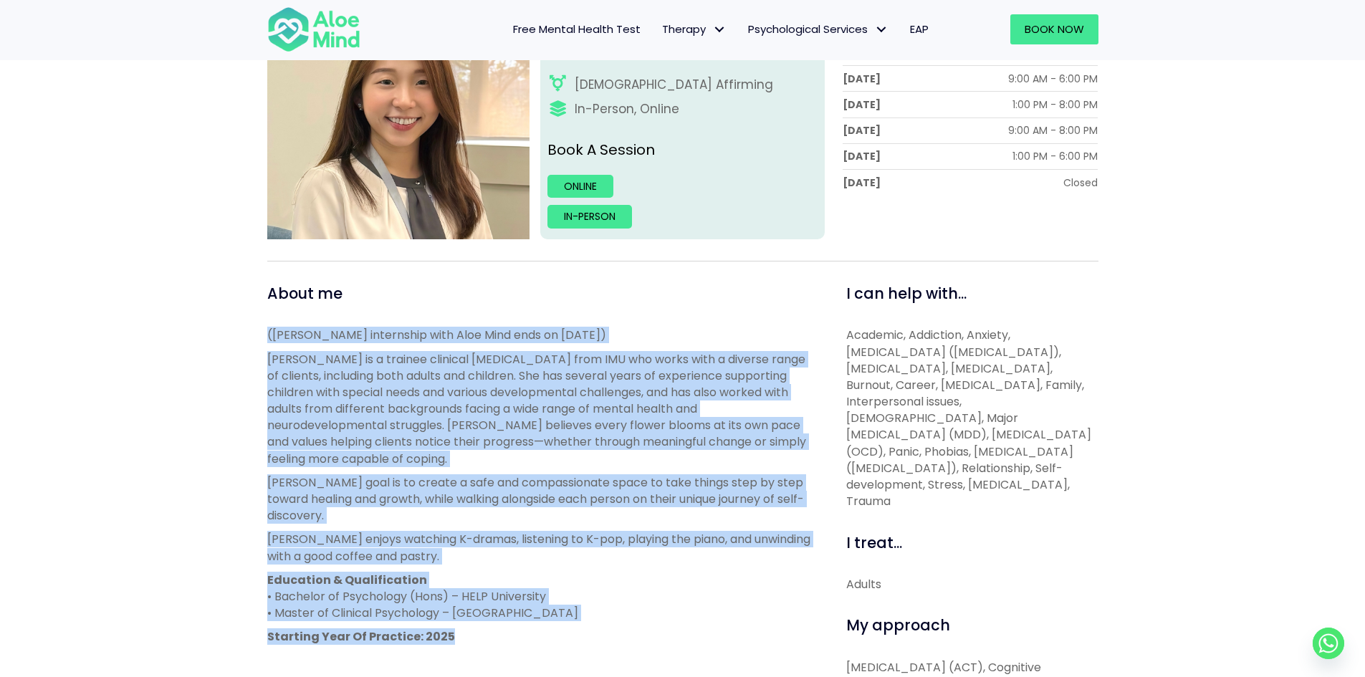
drag, startPoint x: 270, startPoint y: 333, endPoint x: 631, endPoint y: 628, distance: 466.0
click at [631, 628] on div "About me (Tracy’s internship with Aloe Mind ends on 21 March 2026) Tracy is a t…" at bounding box center [541, 581] width 568 height 596
copy div "(Tracy’s internship with Aloe Mind ends on 21 March 2026) Tracy is a trainee cl…"
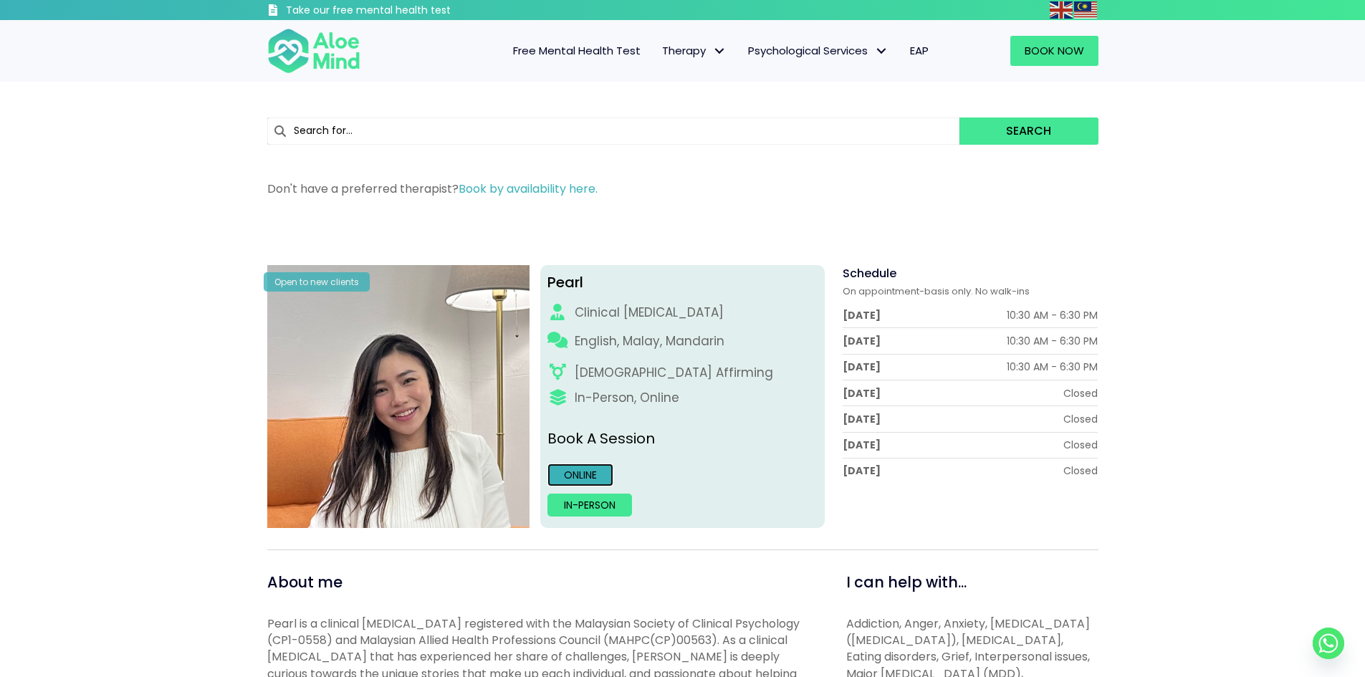
click at [594, 478] on link "Online" at bounding box center [581, 475] width 66 height 23
click at [355, 322] on img at bounding box center [398, 396] width 263 height 263
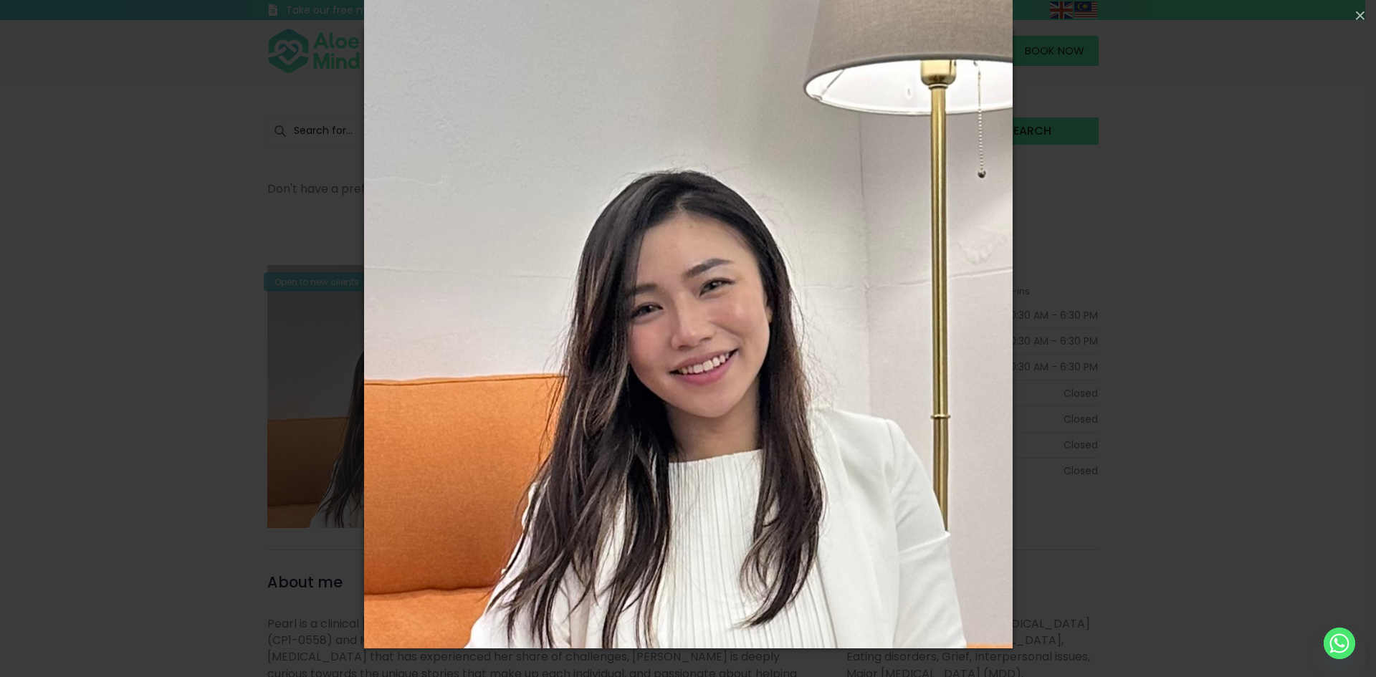
click at [352, 320] on div "Loading..." at bounding box center [688, 338] width 1376 height 677
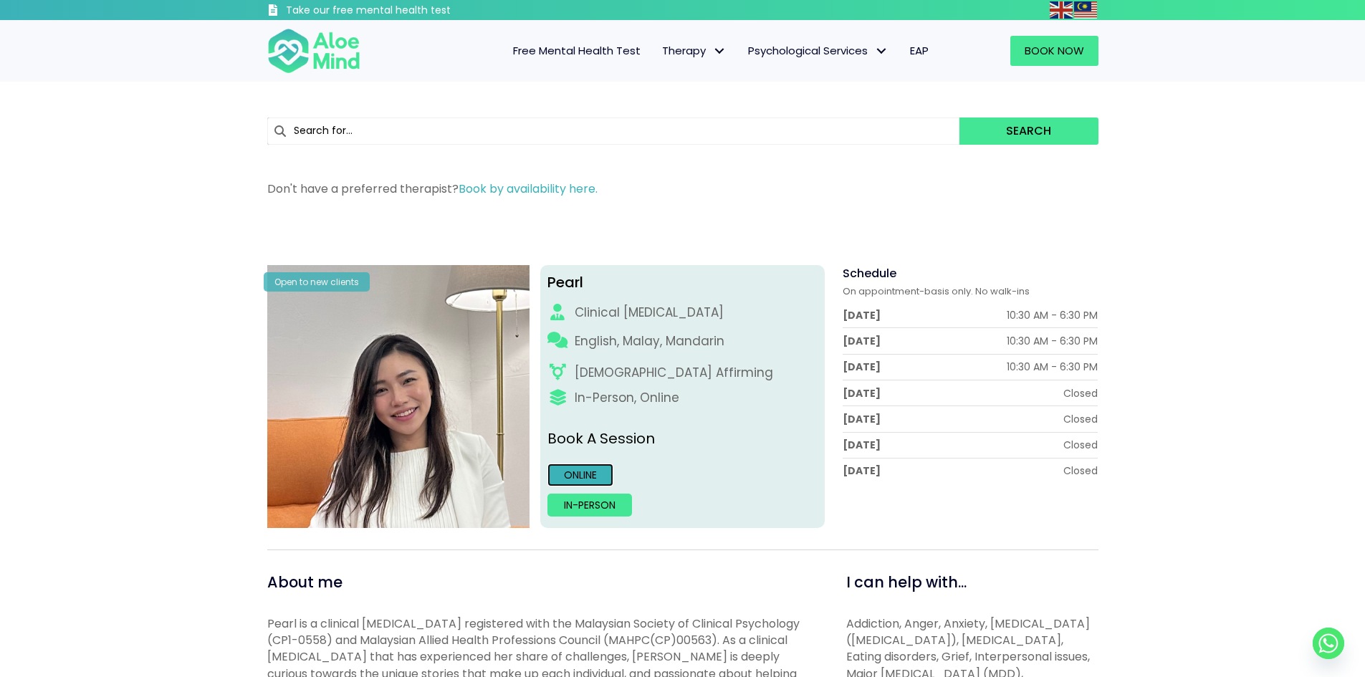
click at [600, 469] on link "Online" at bounding box center [581, 475] width 66 height 23
